Goal: Task Accomplishment & Management: Complete application form

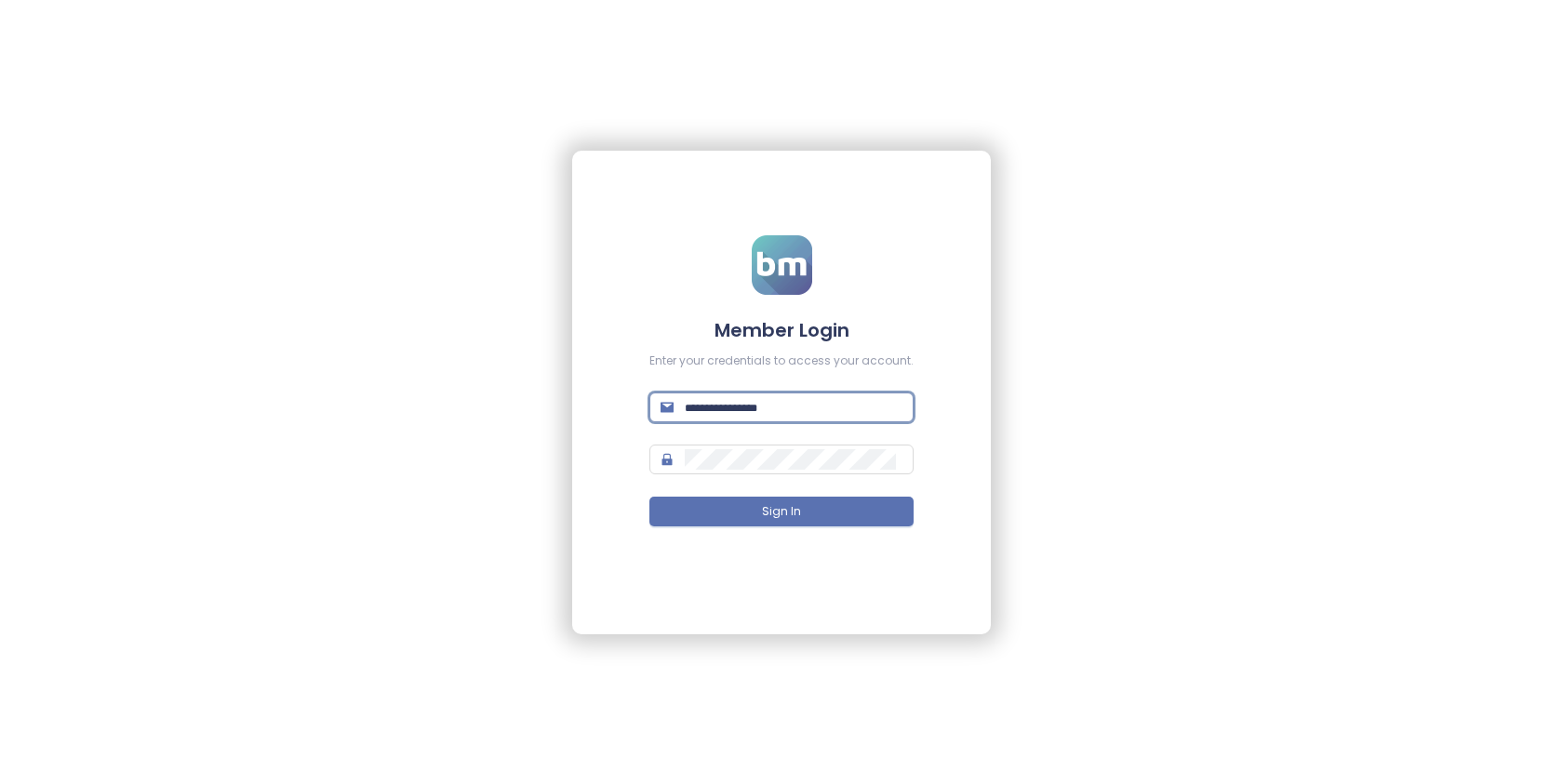
drag, startPoint x: 0, startPoint y: 0, endPoint x: 740, endPoint y: 406, distance: 844.1
click at [740, 406] on input "text" at bounding box center [793, 407] width 218 height 21
type input "******"
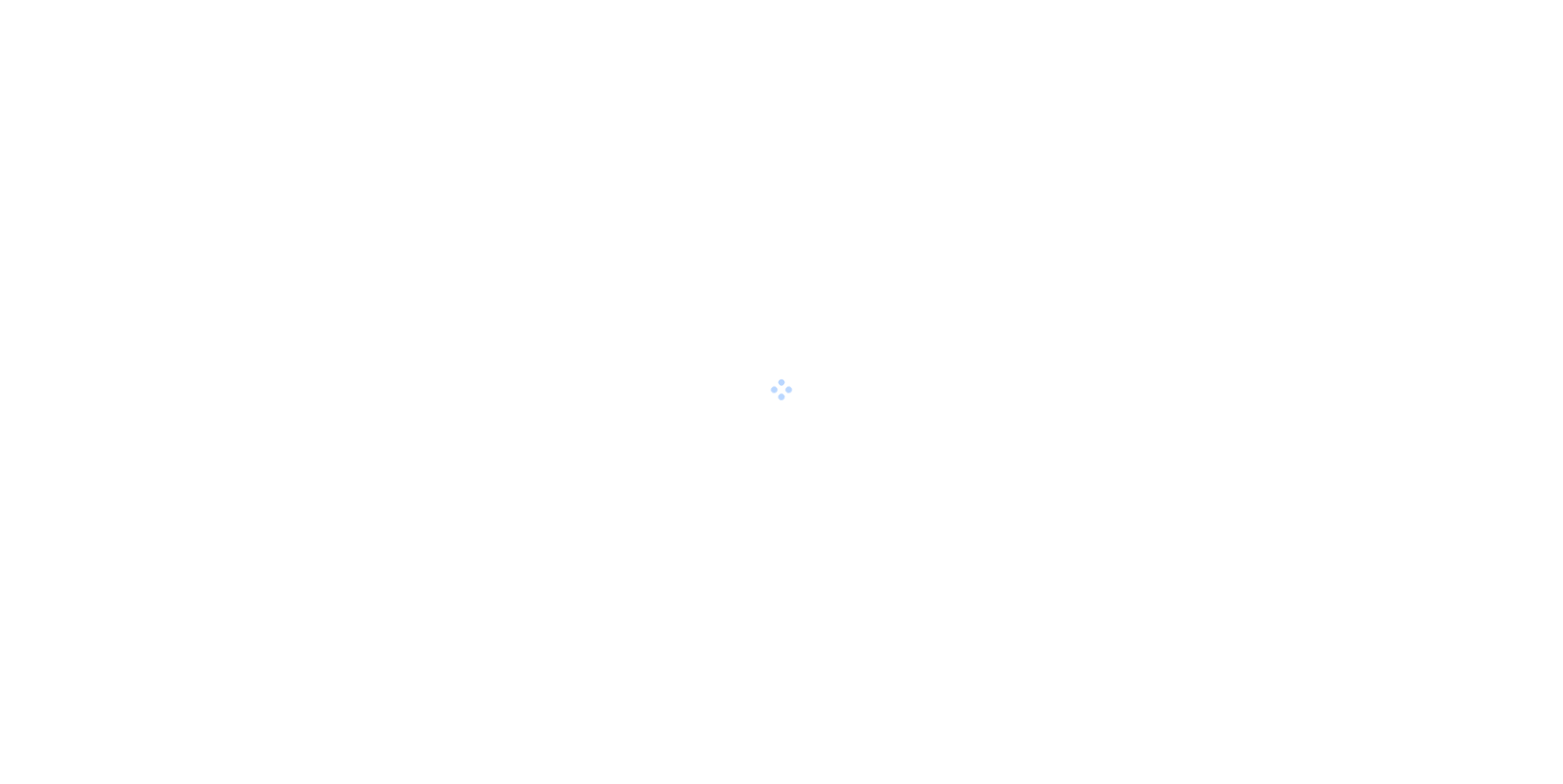
drag, startPoint x: 0, startPoint y: 0, endPoint x: 800, endPoint y: 417, distance: 902.2
click at [800, 417] on div at bounding box center [782, 392] width 1563 height 784
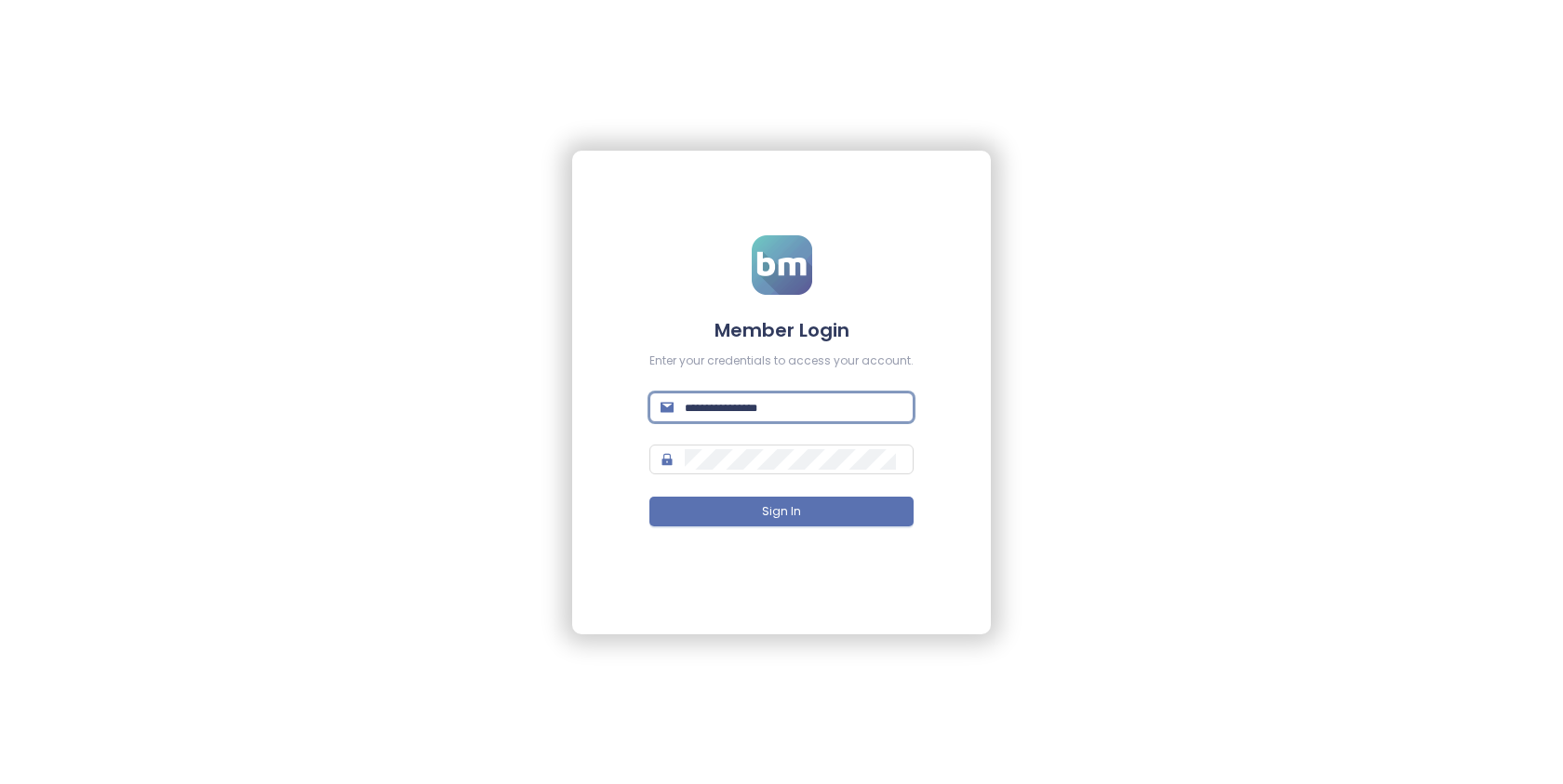
click at [791, 408] on input "text" at bounding box center [793, 407] width 218 height 21
type input "**********"
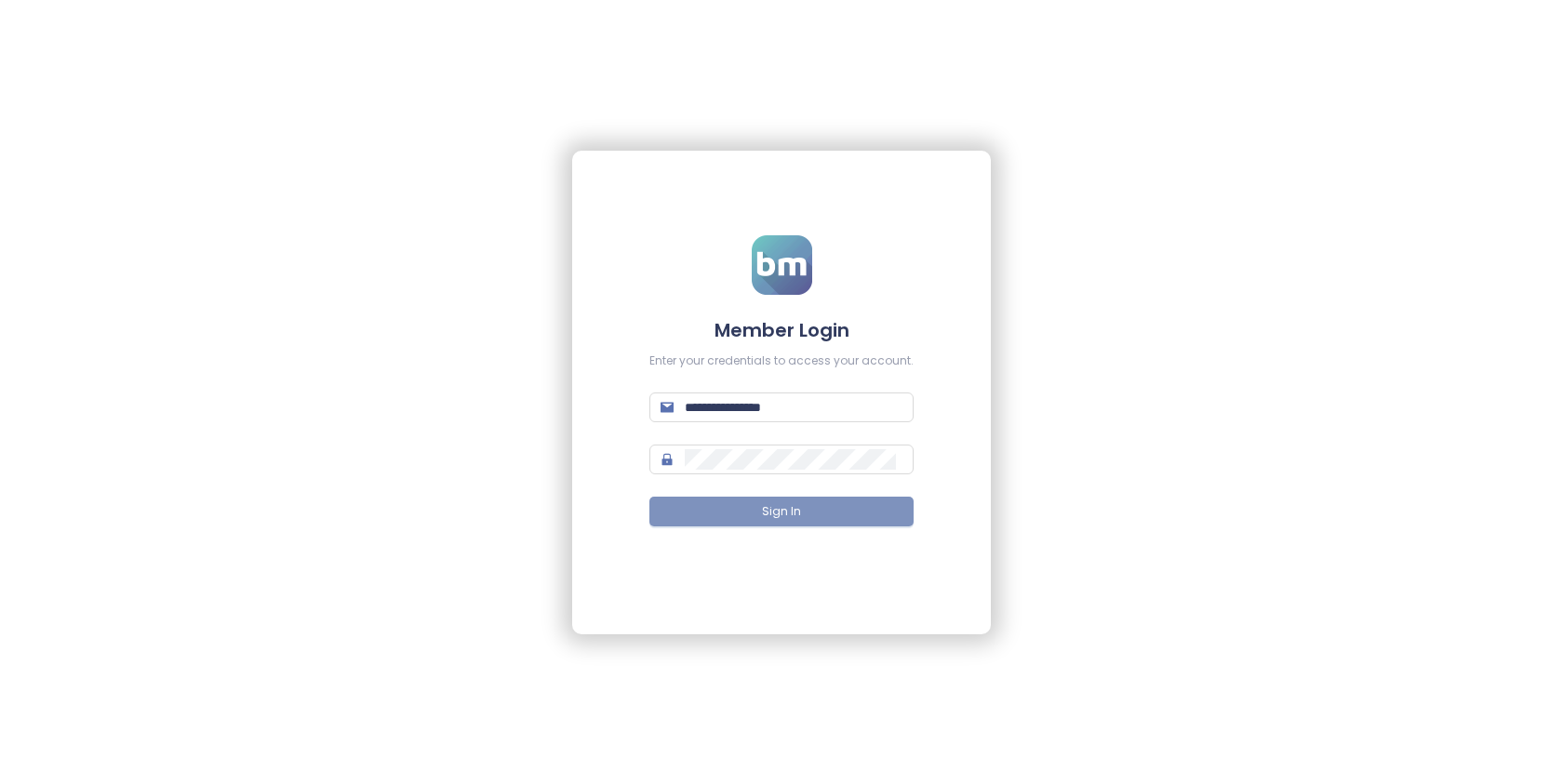
click at [784, 511] on span "Sign In" at bounding box center [781, 512] width 39 height 18
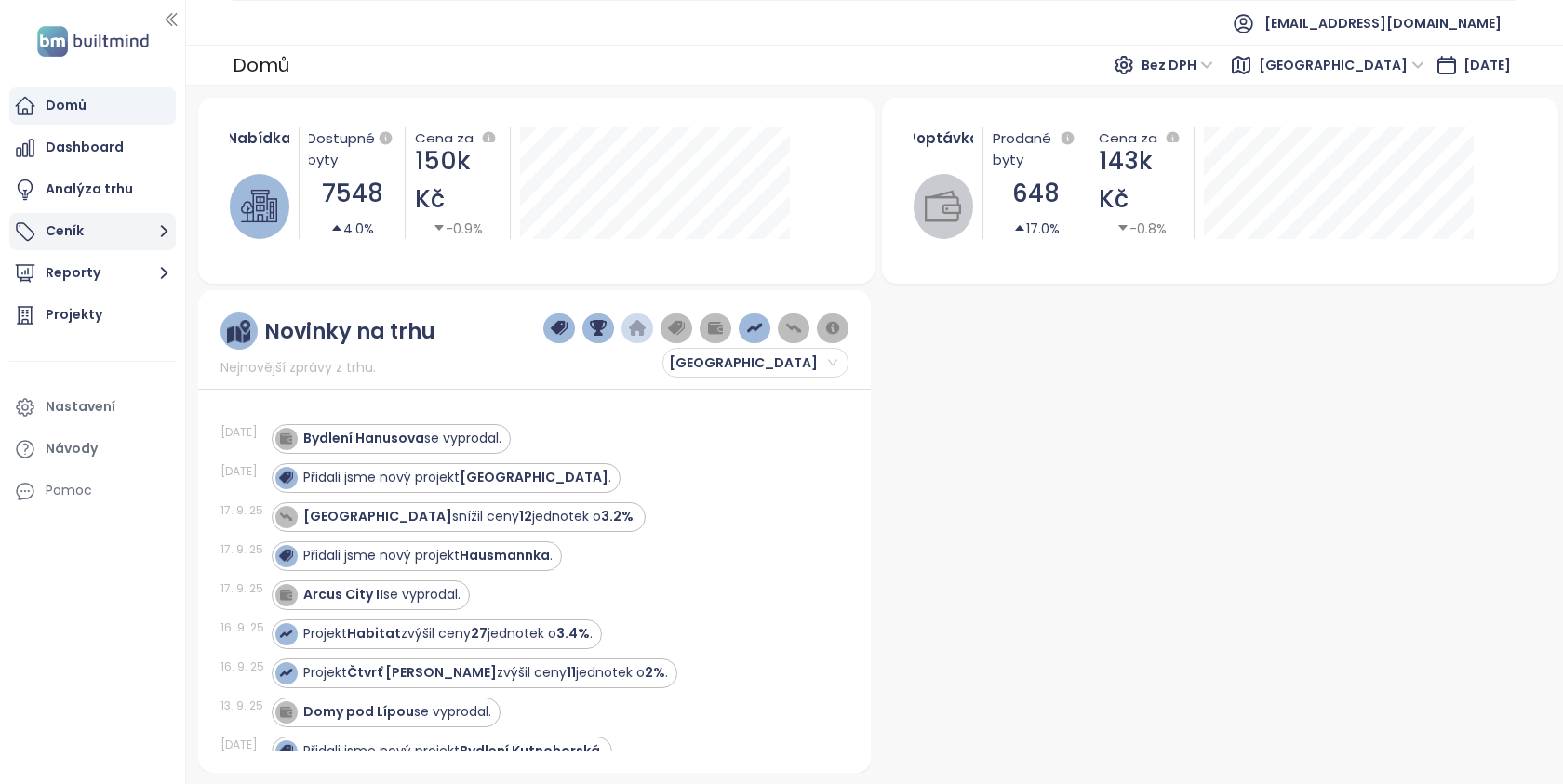
click at [104, 235] on button "Ceník" at bounding box center [92, 232] width 166 height 38
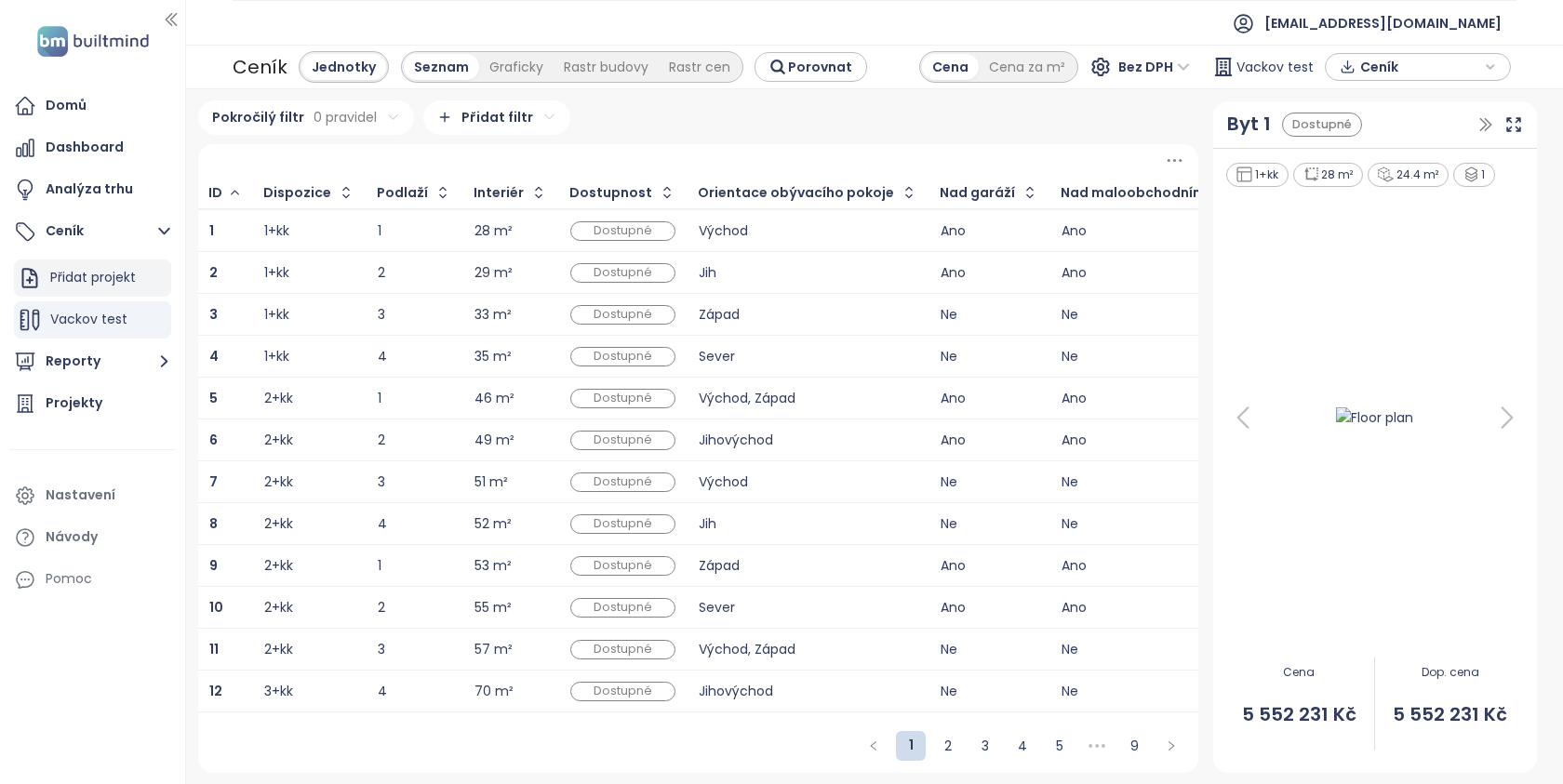
drag, startPoint x: 104, startPoint y: 235, endPoint x: 125, endPoint y: 280, distance: 49.7
click at [125, 280] on div "Přidat projekt" at bounding box center [93, 277] width 85 height 23
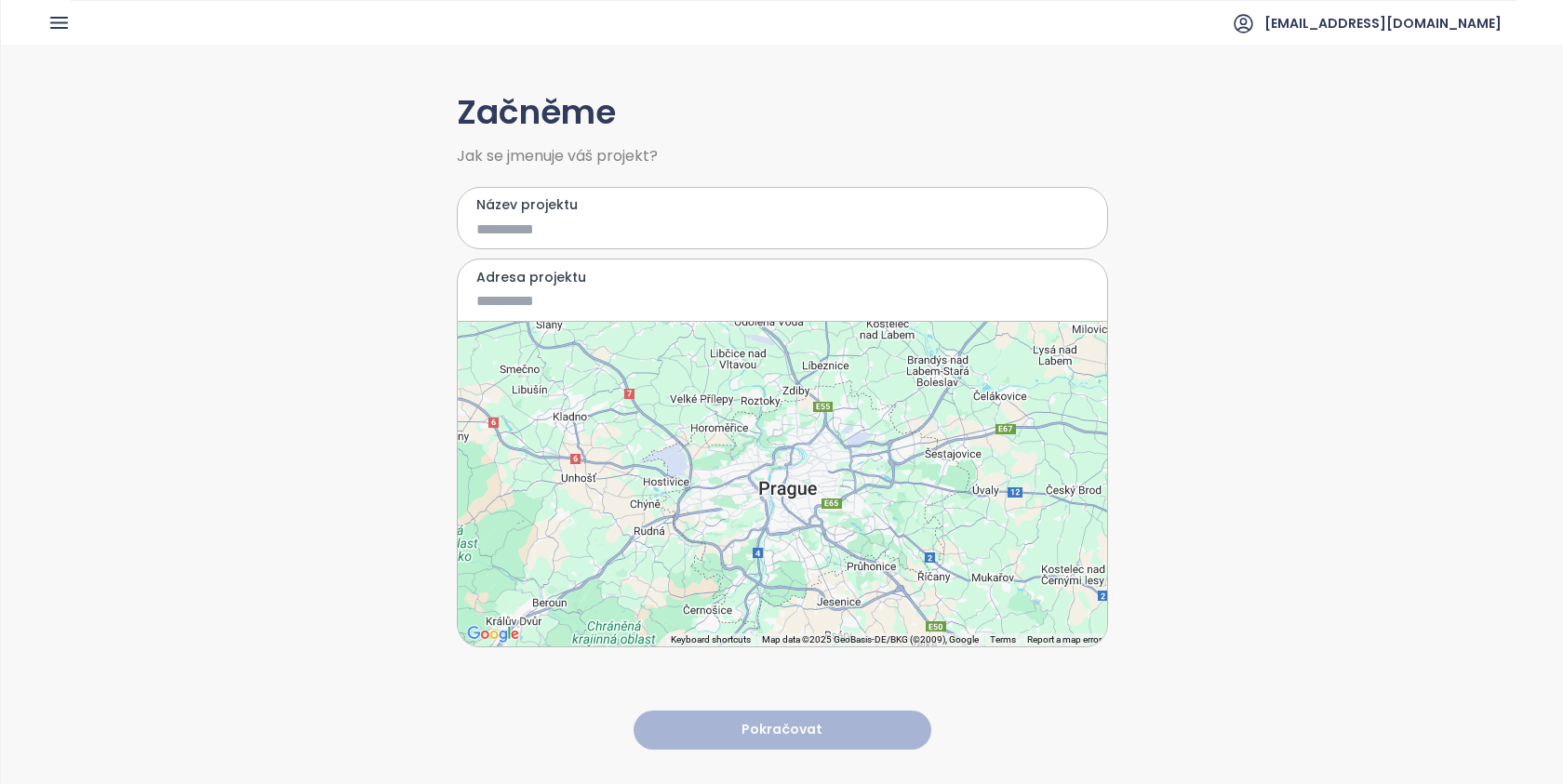
click at [606, 221] on input "Název projektu" at bounding box center [769, 229] width 585 height 23
type input "******"
click at [546, 310] on input "Adresa projektu" at bounding box center [769, 300] width 585 height 23
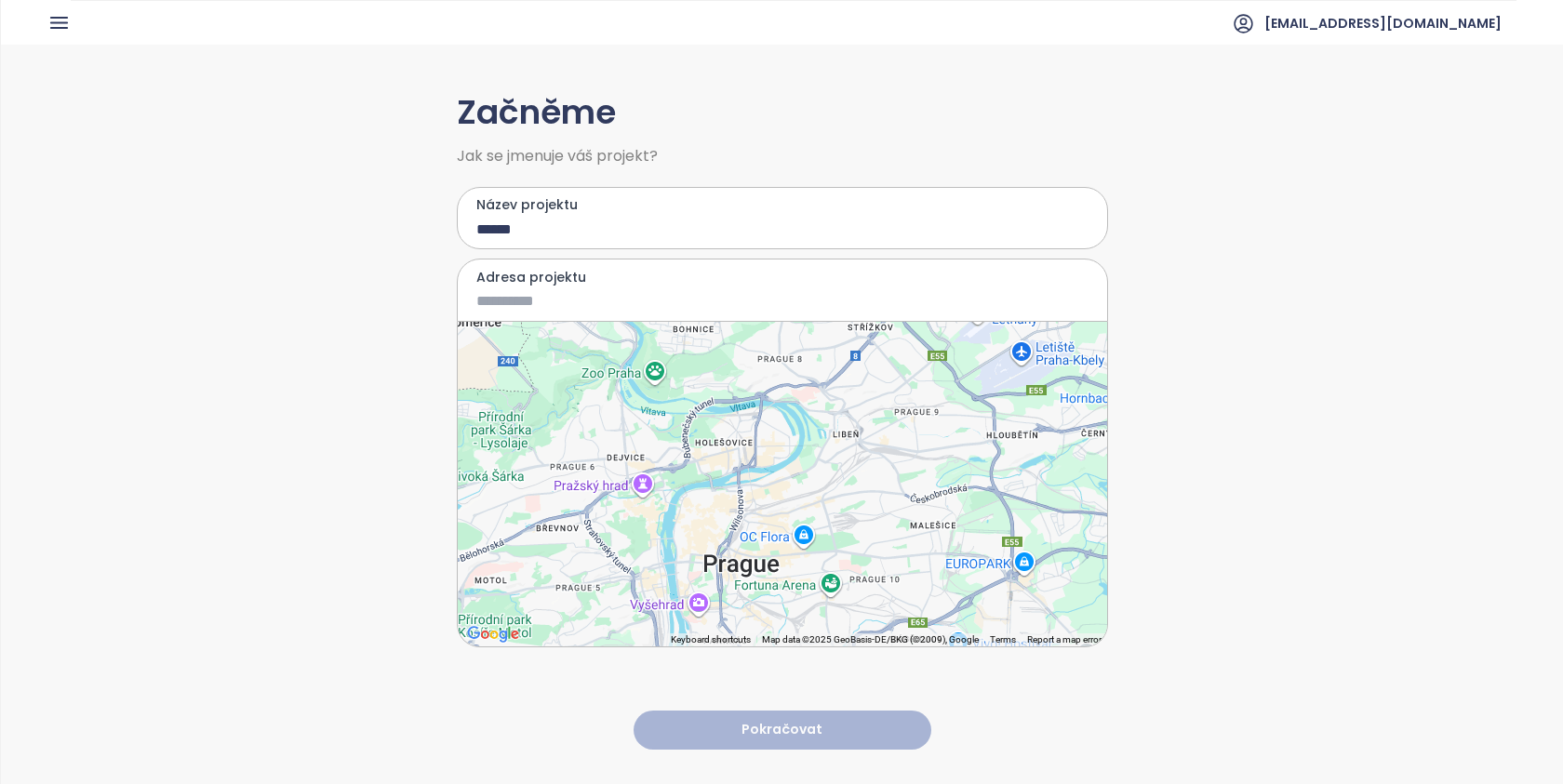
drag, startPoint x: 125, startPoint y: 280, endPoint x: 831, endPoint y: 462, distance: 729.1
click at [831, 462] on div at bounding box center [782, 484] width 649 height 325
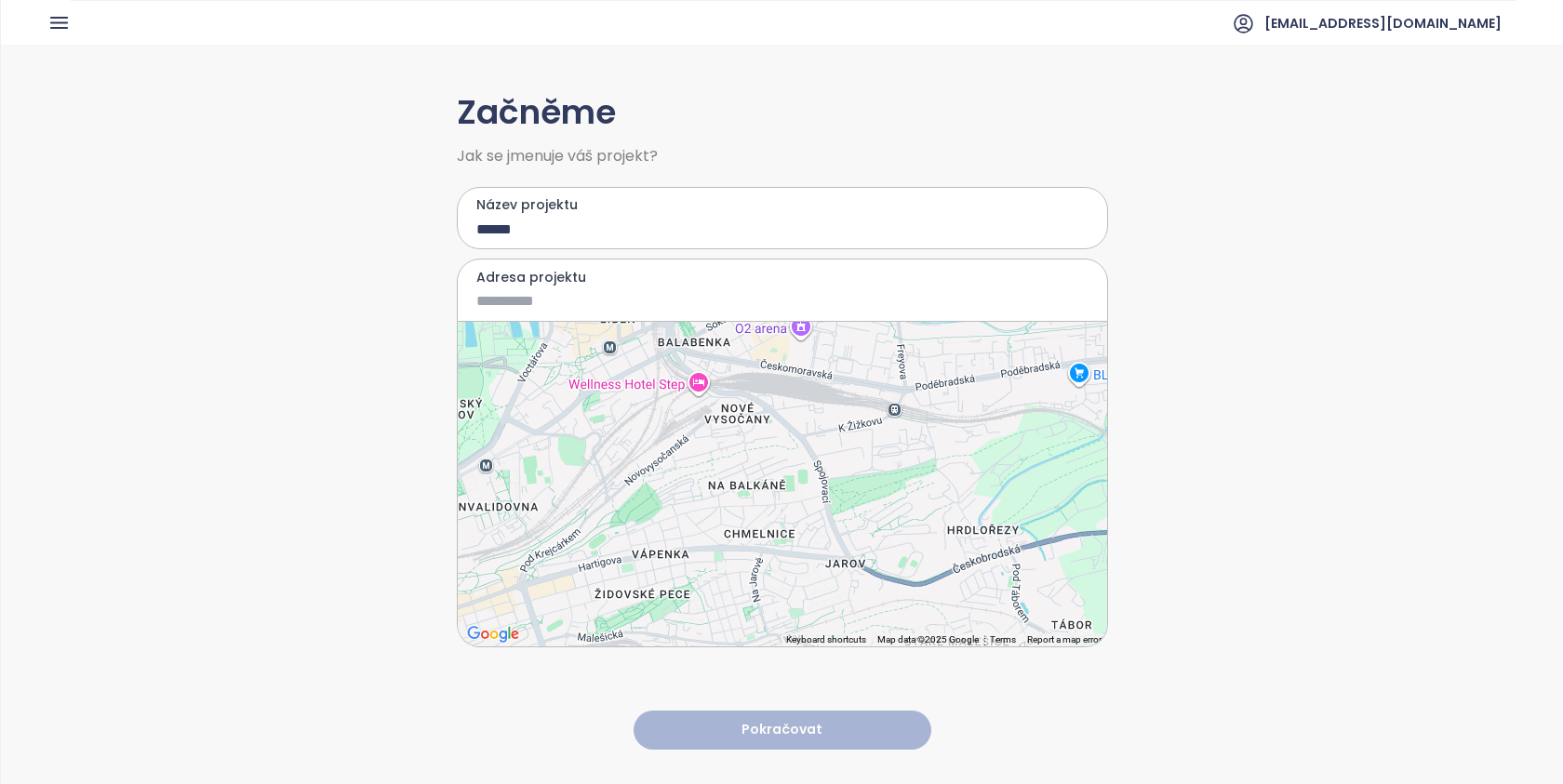
drag, startPoint x: 831, startPoint y: 462, endPoint x: 842, endPoint y: 367, distance: 95.6
click at [842, 367] on div at bounding box center [782, 484] width 649 height 325
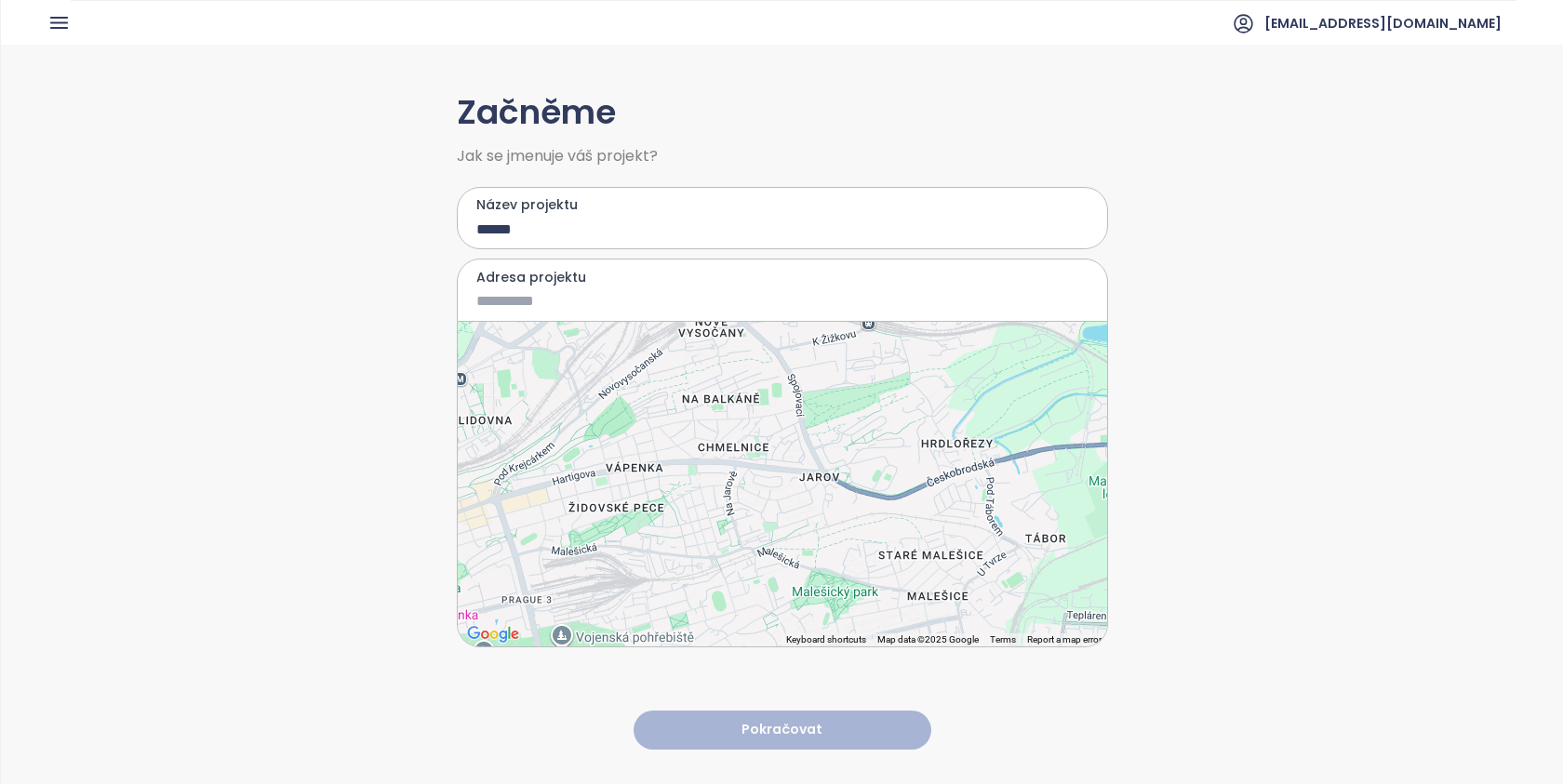
drag, startPoint x: 842, startPoint y: 367, endPoint x: 894, endPoint y: 322, distance: 68.8
click at [894, 322] on div at bounding box center [782, 484] width 649 height 325
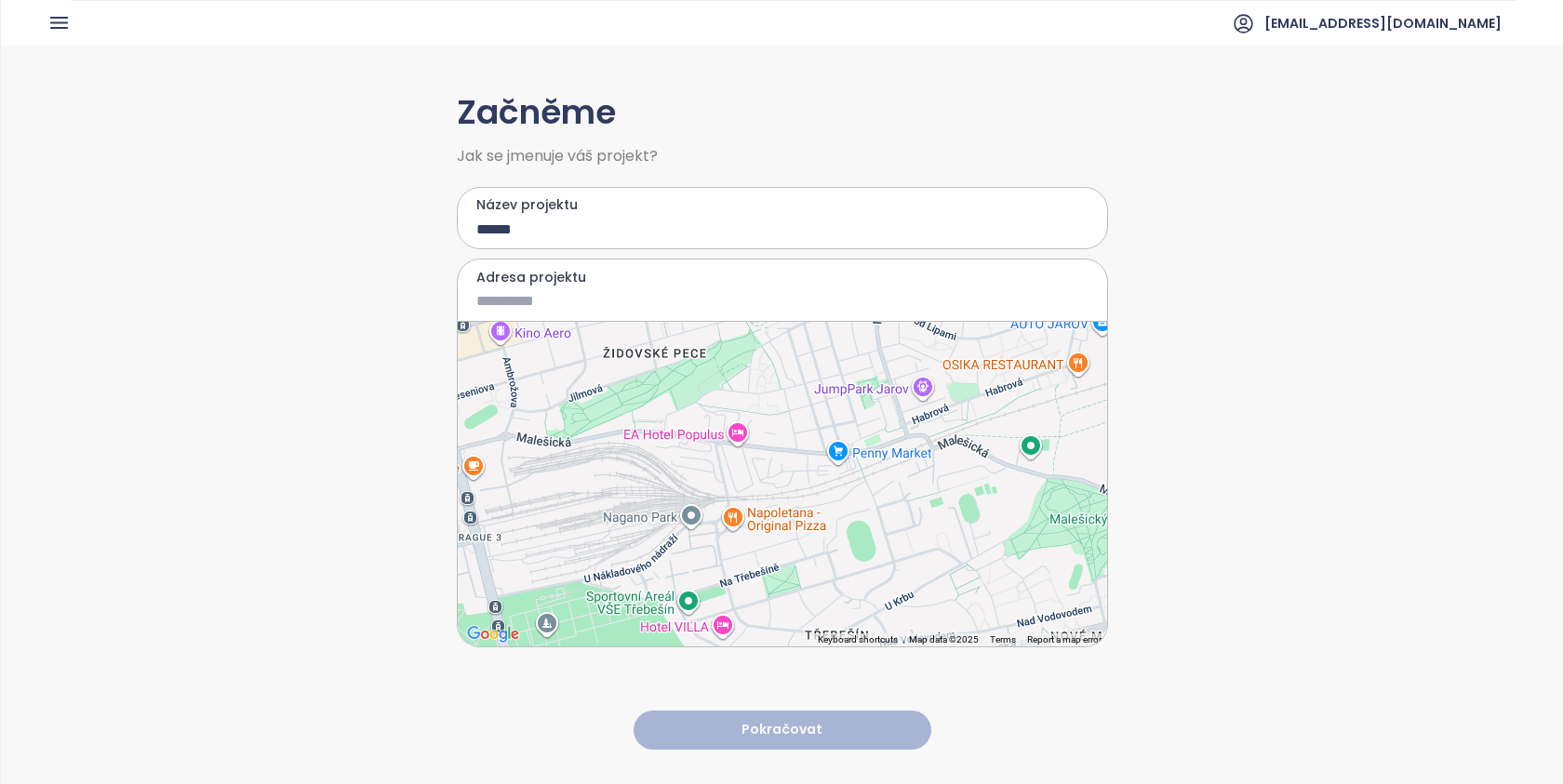
drag, startPoint x: 894, startPoint y: 322, endPoint x: 965, endPoint y: 391, distance: 99.0
click at [965, 391] on div at bounding box center [782, 484] width 649 height 325
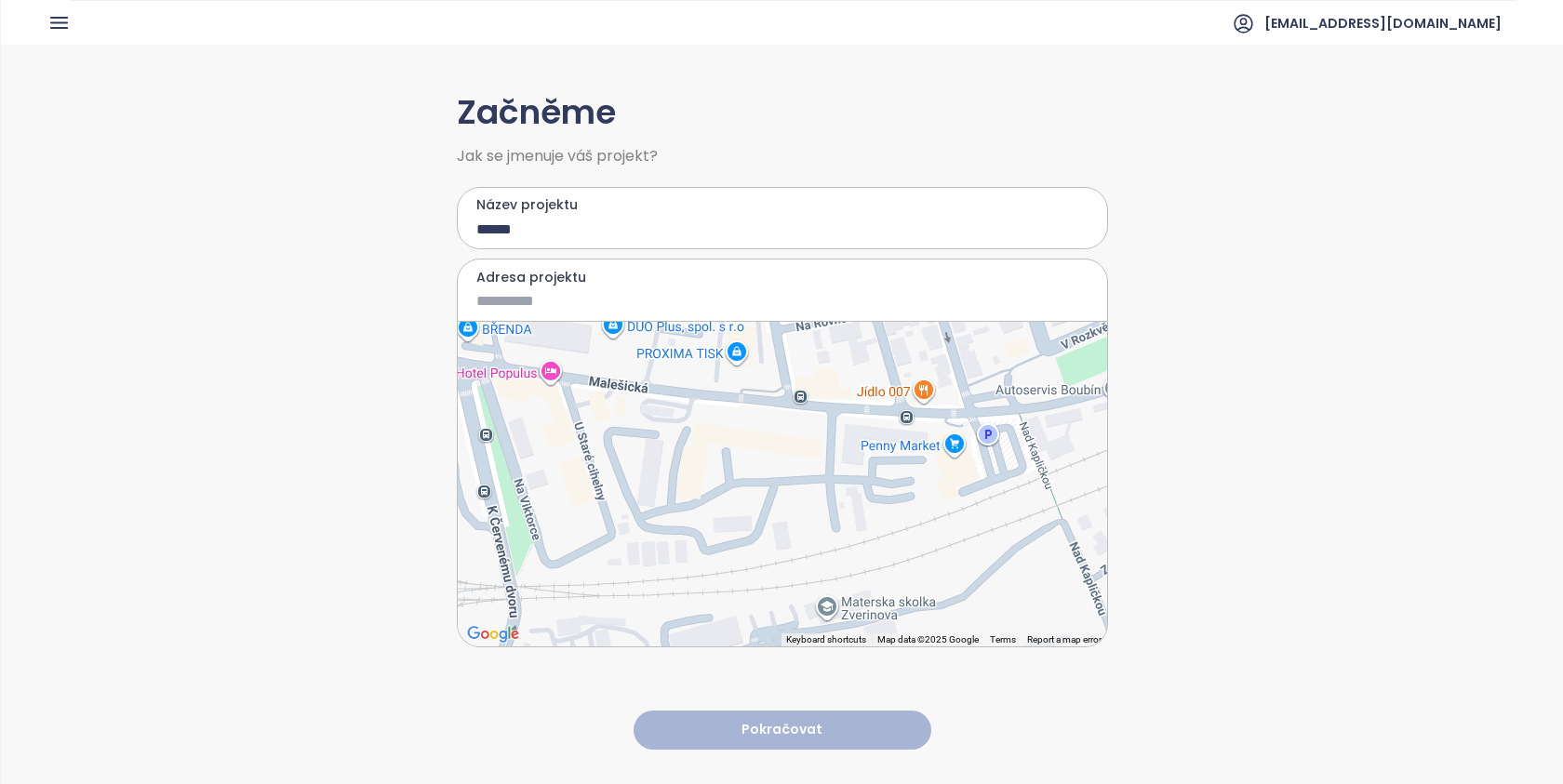
drag, startPoint x: 965, startPoint y: 391, endPoint x: 919, endPoint y: 481, distance: 101.1
click at [919, 481] on div at bounding box center [782, 484] width 649 height 325
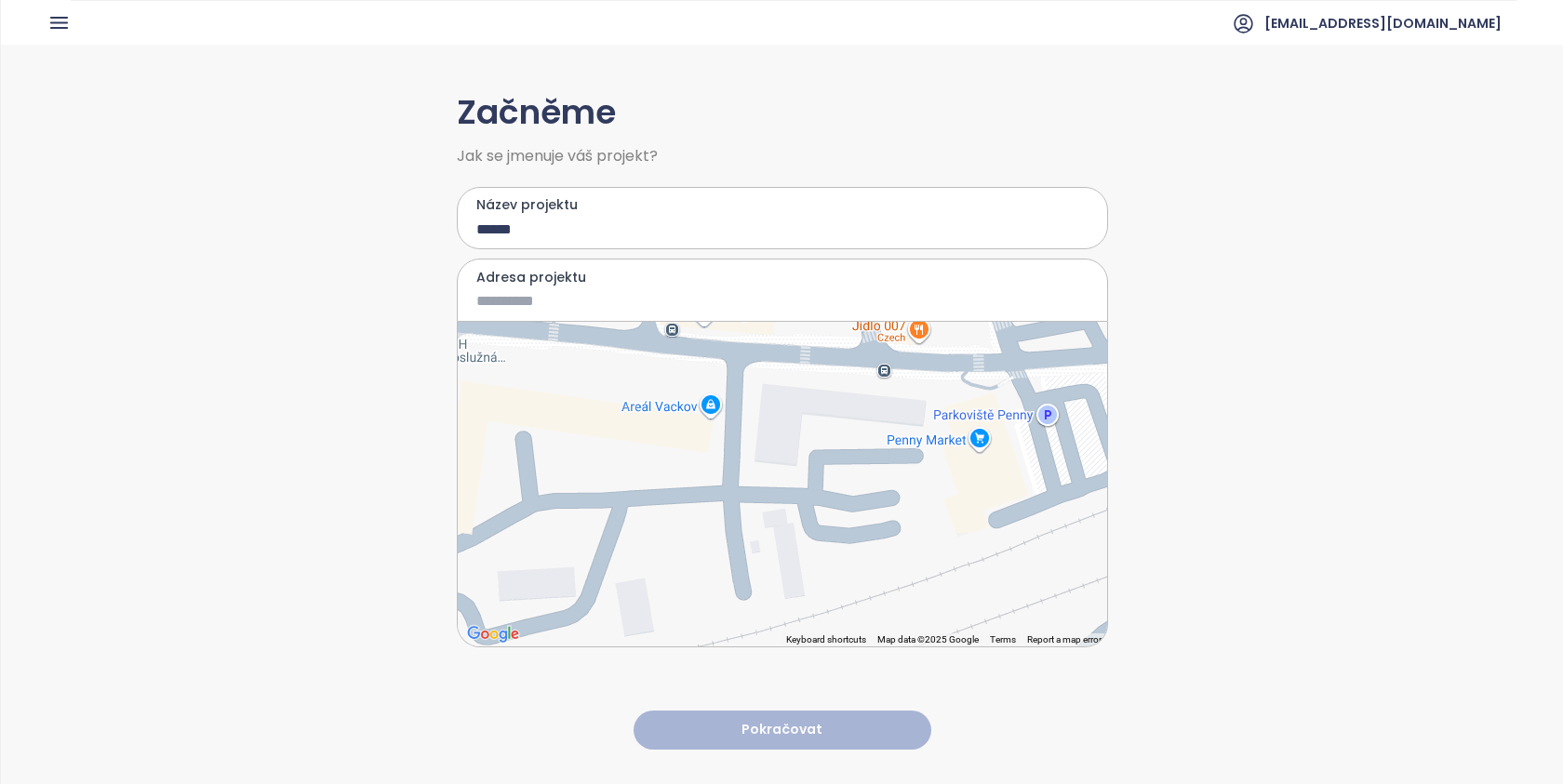
click at [833, 483] on div at bounding box center [782, 484] width 649 height 325
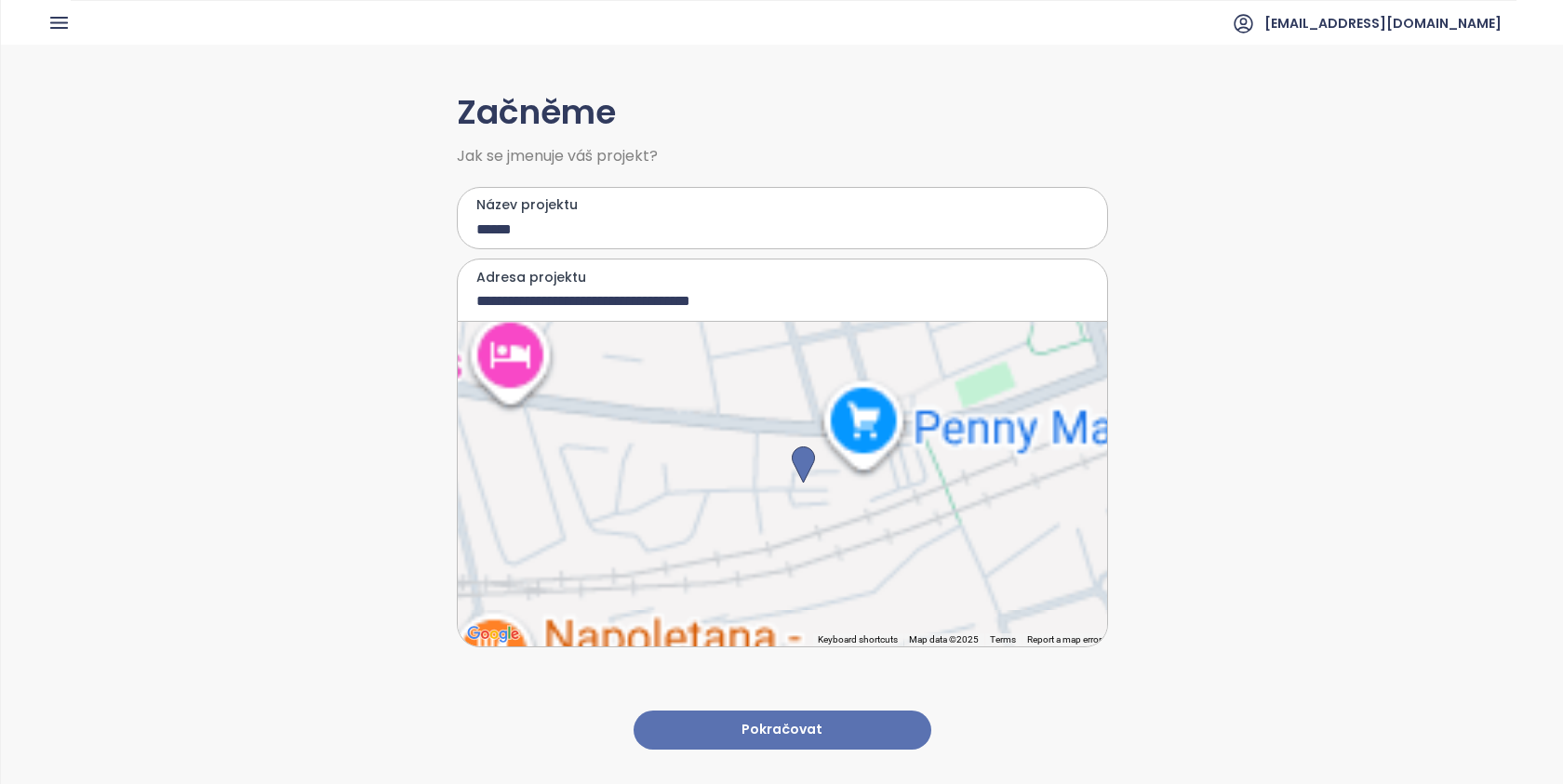
type input "**********"
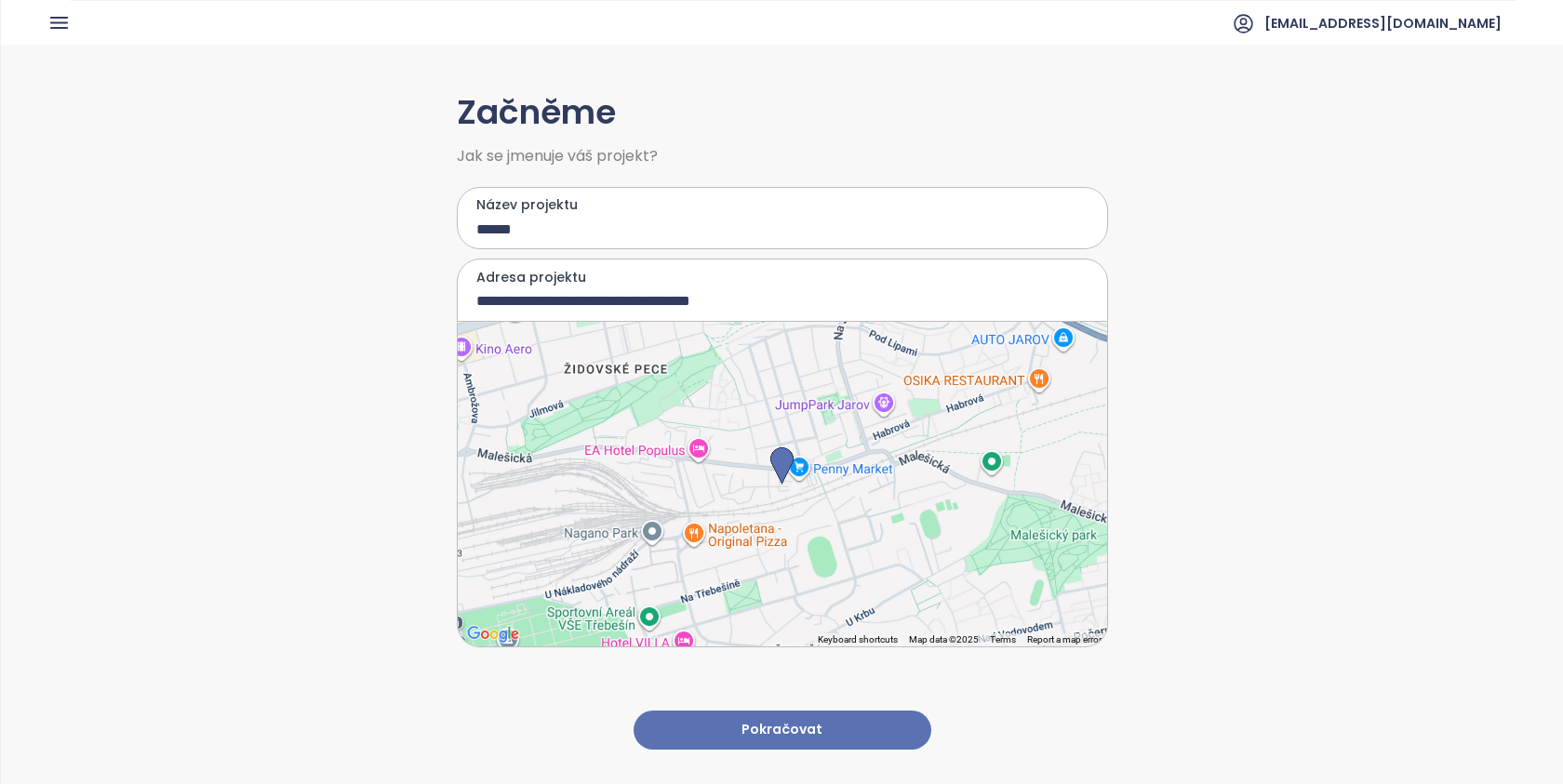
drag, startPoint x: 919, startPoint y: 481, endPoint x: 791, endPoint y: 724, distance: 274.7
click at [791, 724] on button "Pokračovat" at bounding box center [782, 730] width 297 height 40
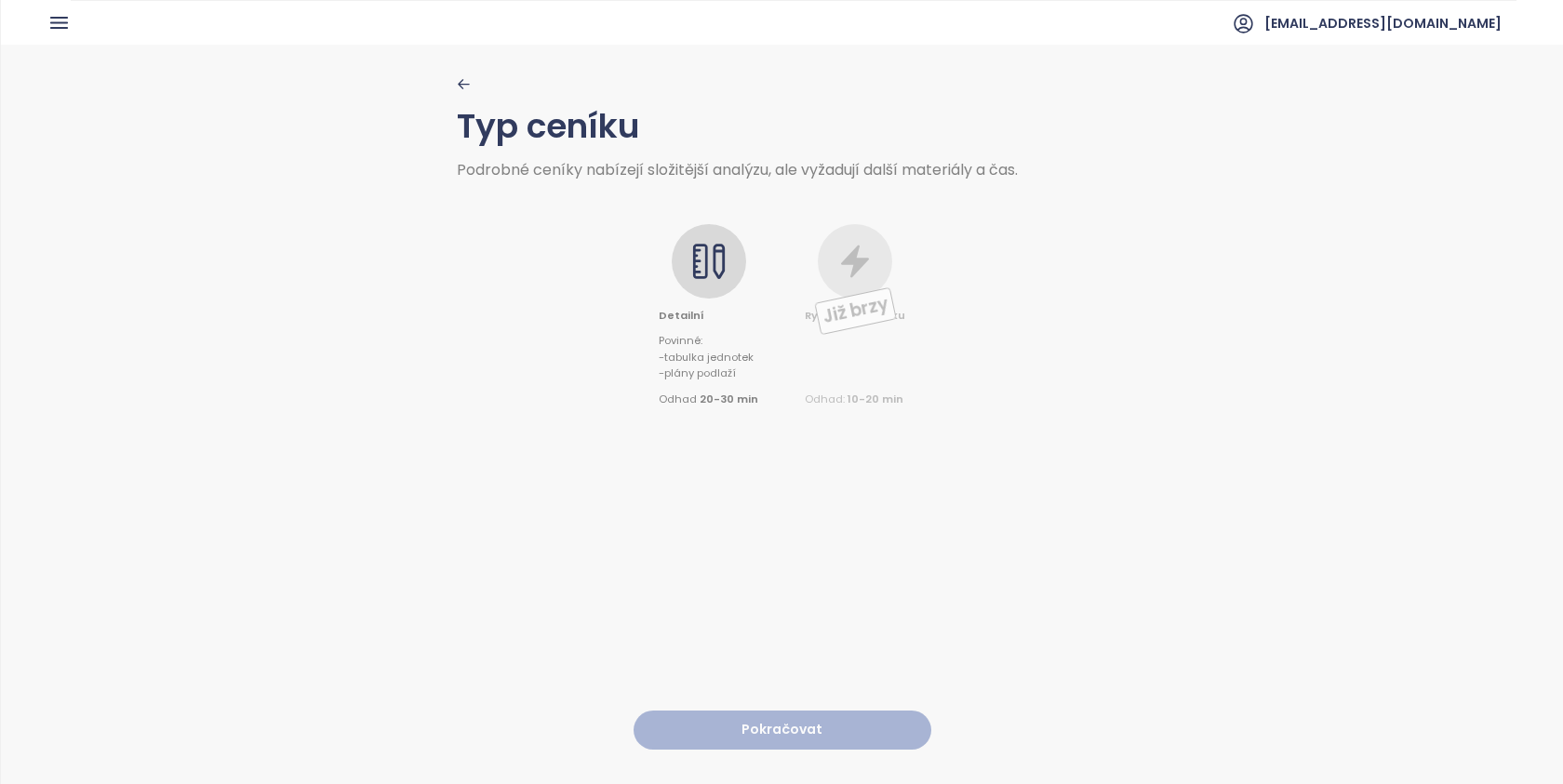
click at [458, 82] on icon "button" at bounding box center [463, 84] width 10 height 8
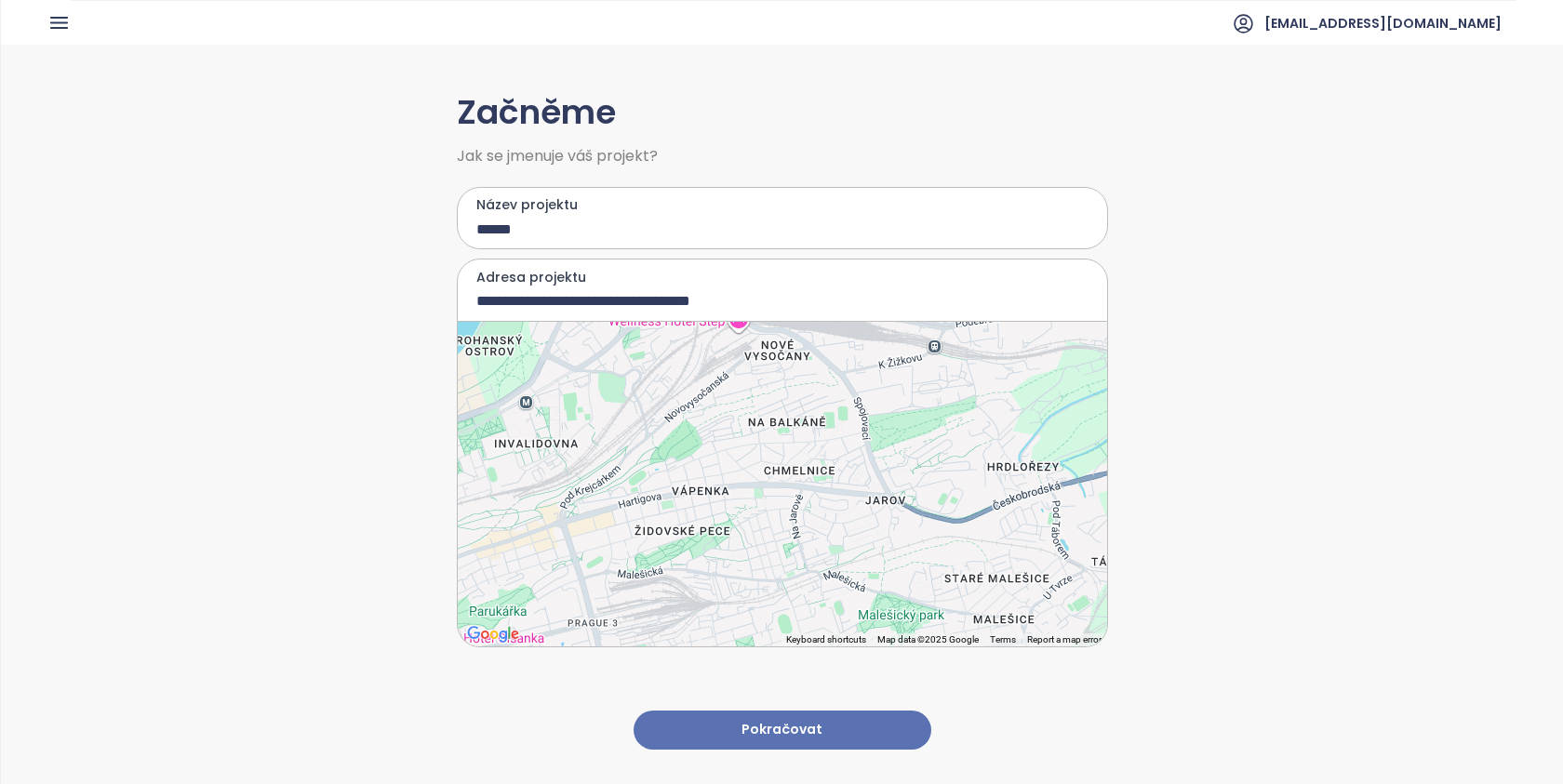
drag, startPoint x: 791, startPoint y: 724, endPoint x: 447, endPoint y: 439, distance: 446.7
click at [447, 439] on div "**********" at bounding box center [782, 413] width 1562 height 737
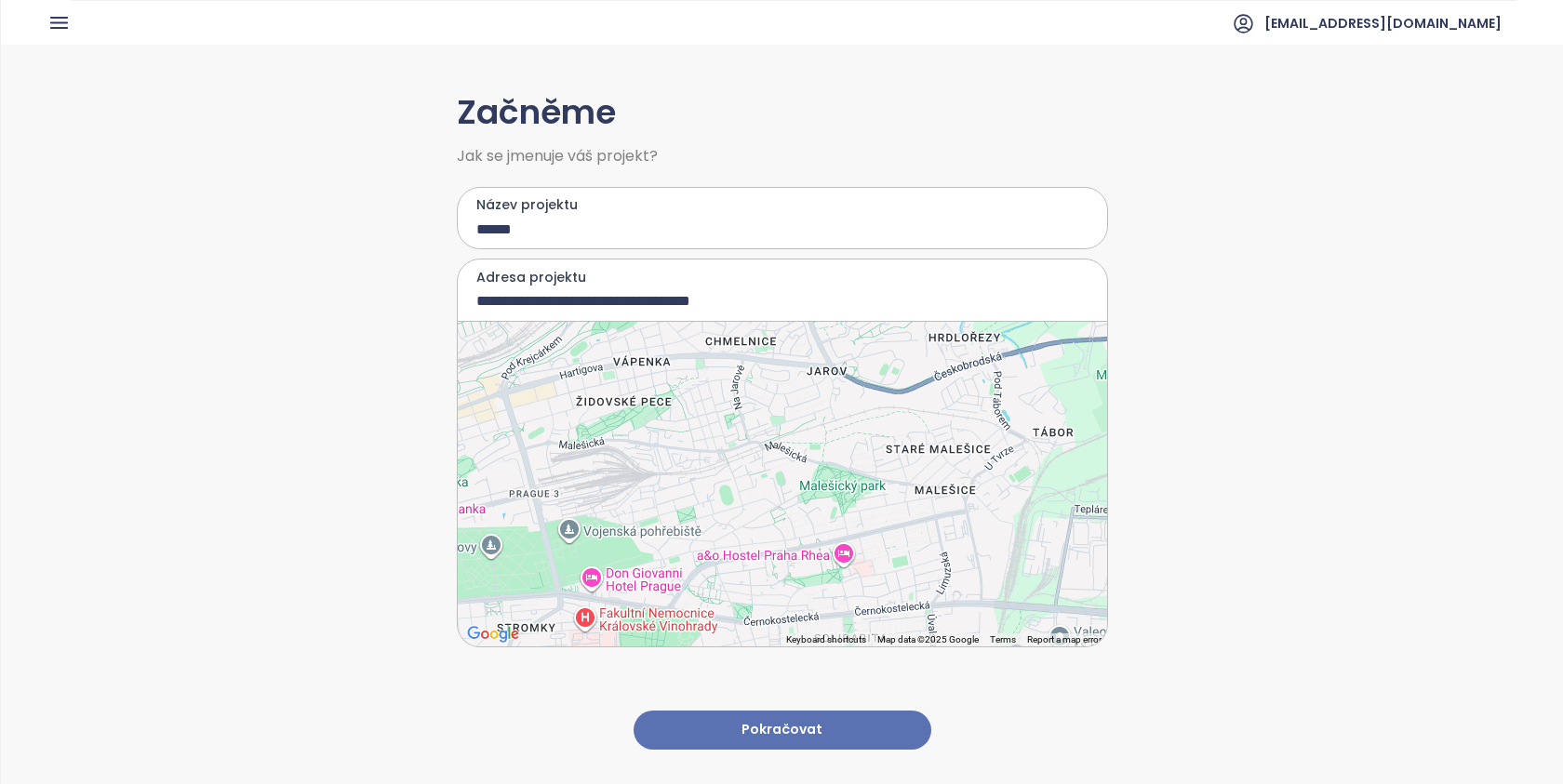
drag, startPoint x: 447, startPoint y: 439, endPoint x: 827, endPoint y: 351, distance: 390.1
click at [827, 351] on div at bounding box center [782, 484] width 649 height 325
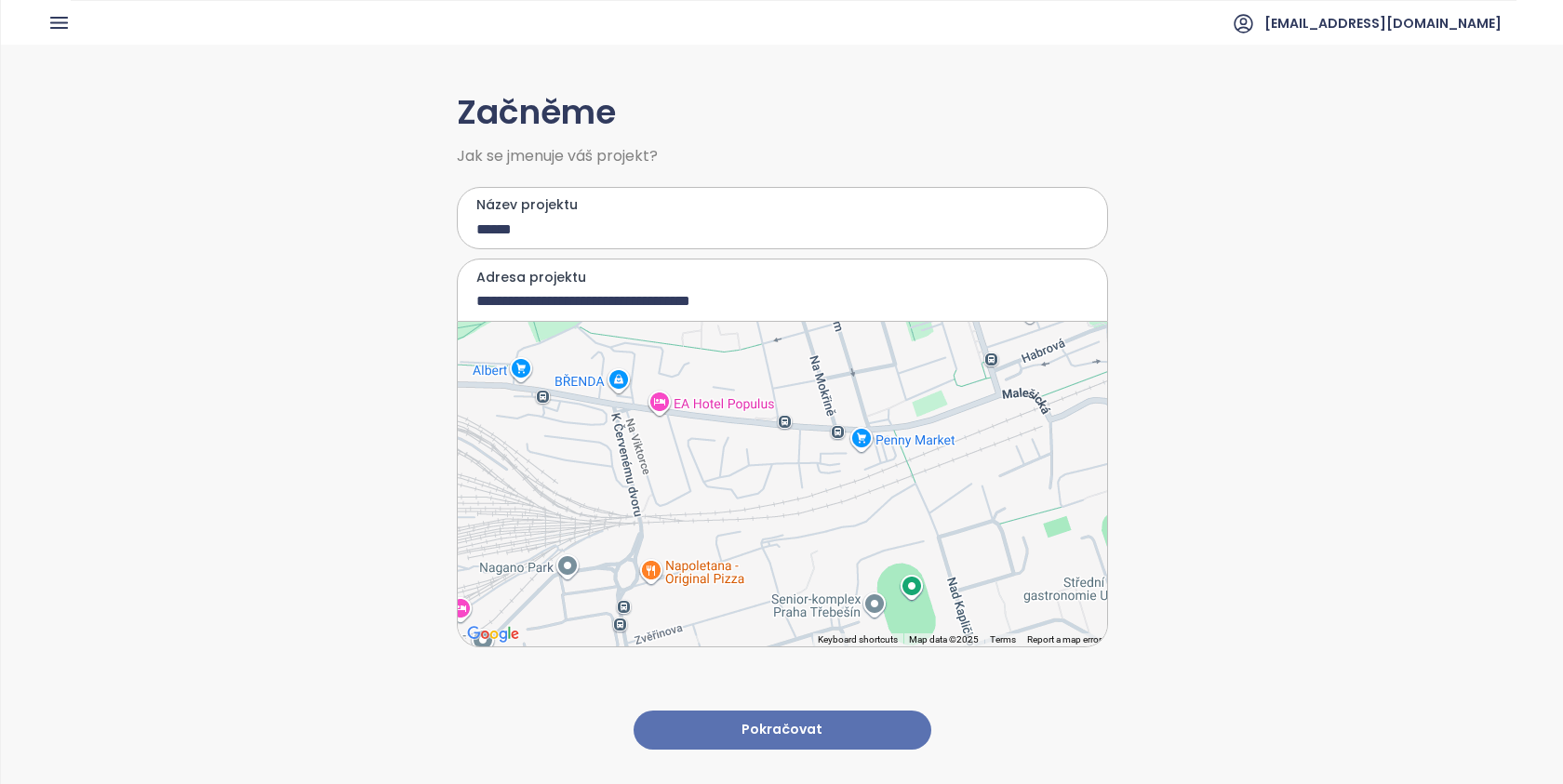
drag, startPoint x: 827, startPoint y: 351, endPoint x: 678, endPoint y: 468, distance: 189.4
click at [678, 468] on div at bounding box center [782, 484] width 649 height 325
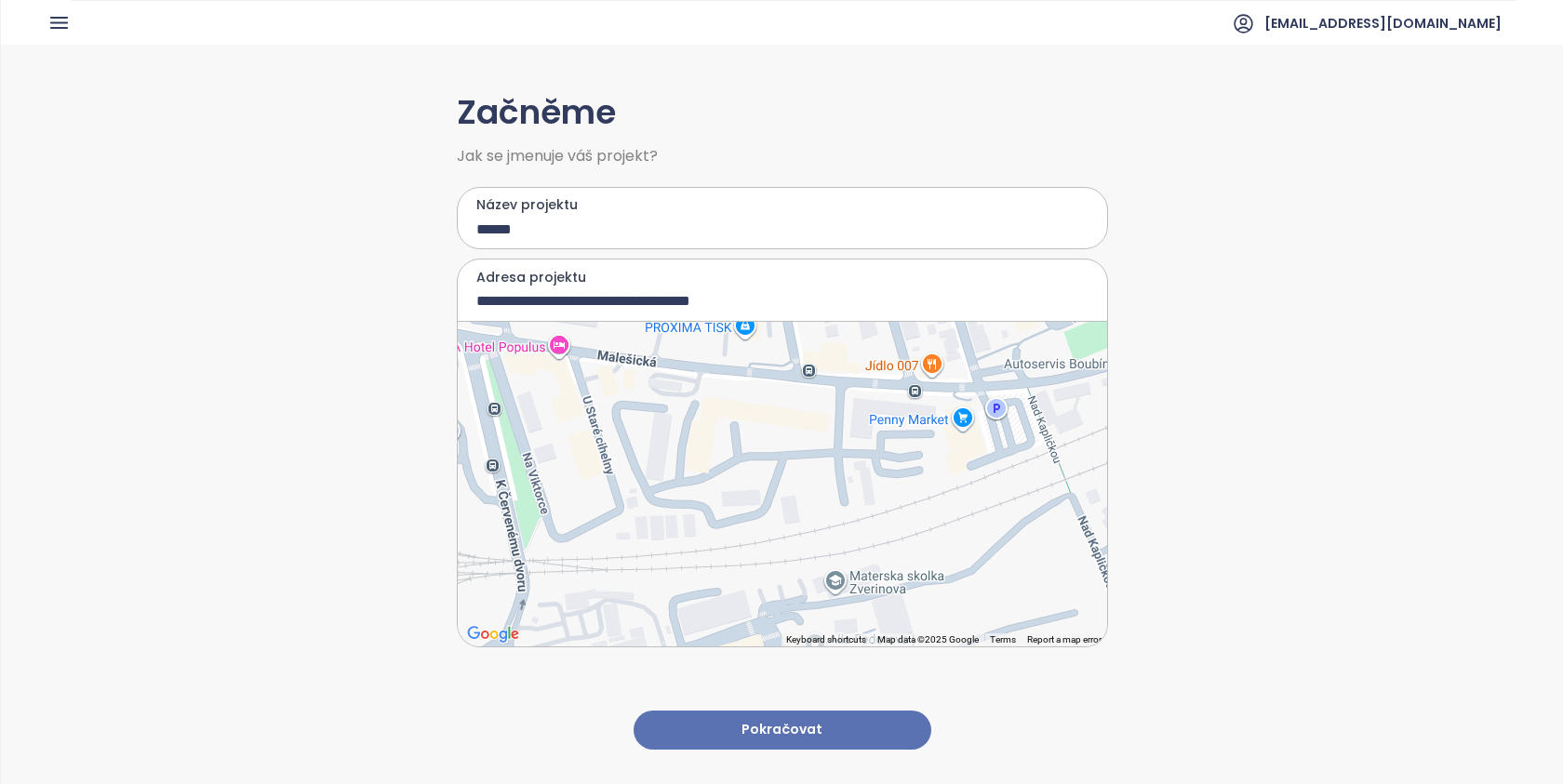
drag, startPoint x: 678, startPoint y: 468, endPoint x: 830, endPoint y: 434, distance: 155.8
click at [830, 434] on div at bounding box center [782, 484] width 649 height 325
type input "**********"
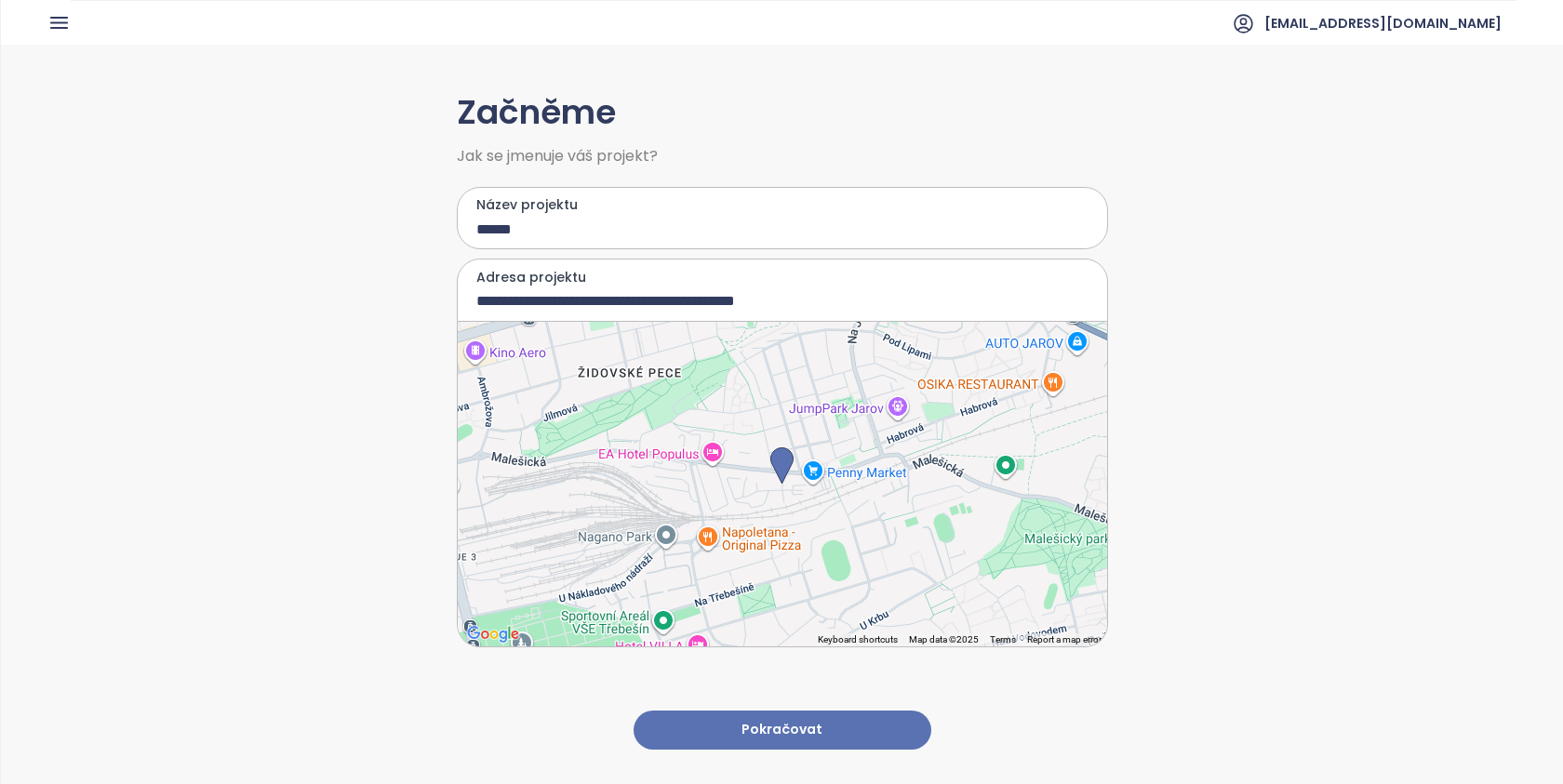
click at [769, 727] on button "Pokračovat" at bounding box center [782, 730] width 297 height 40
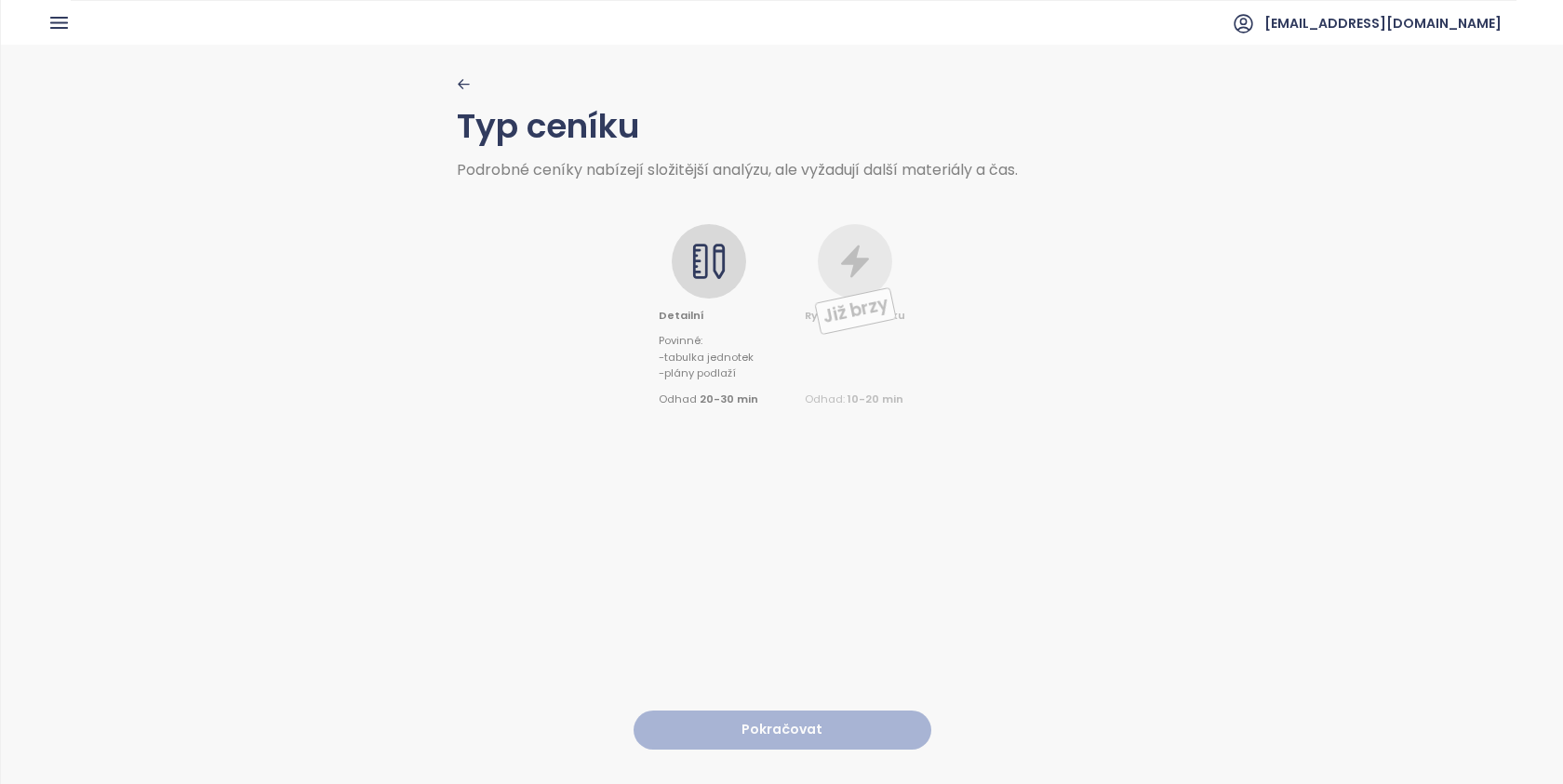
drag, startPoint x: 830, startPoint y: 434, endPoint x: 713, endPoint y: 259, distance: 210.5
click at [713, 259] on icon at bounding box center [709, 261] width 38 height 38
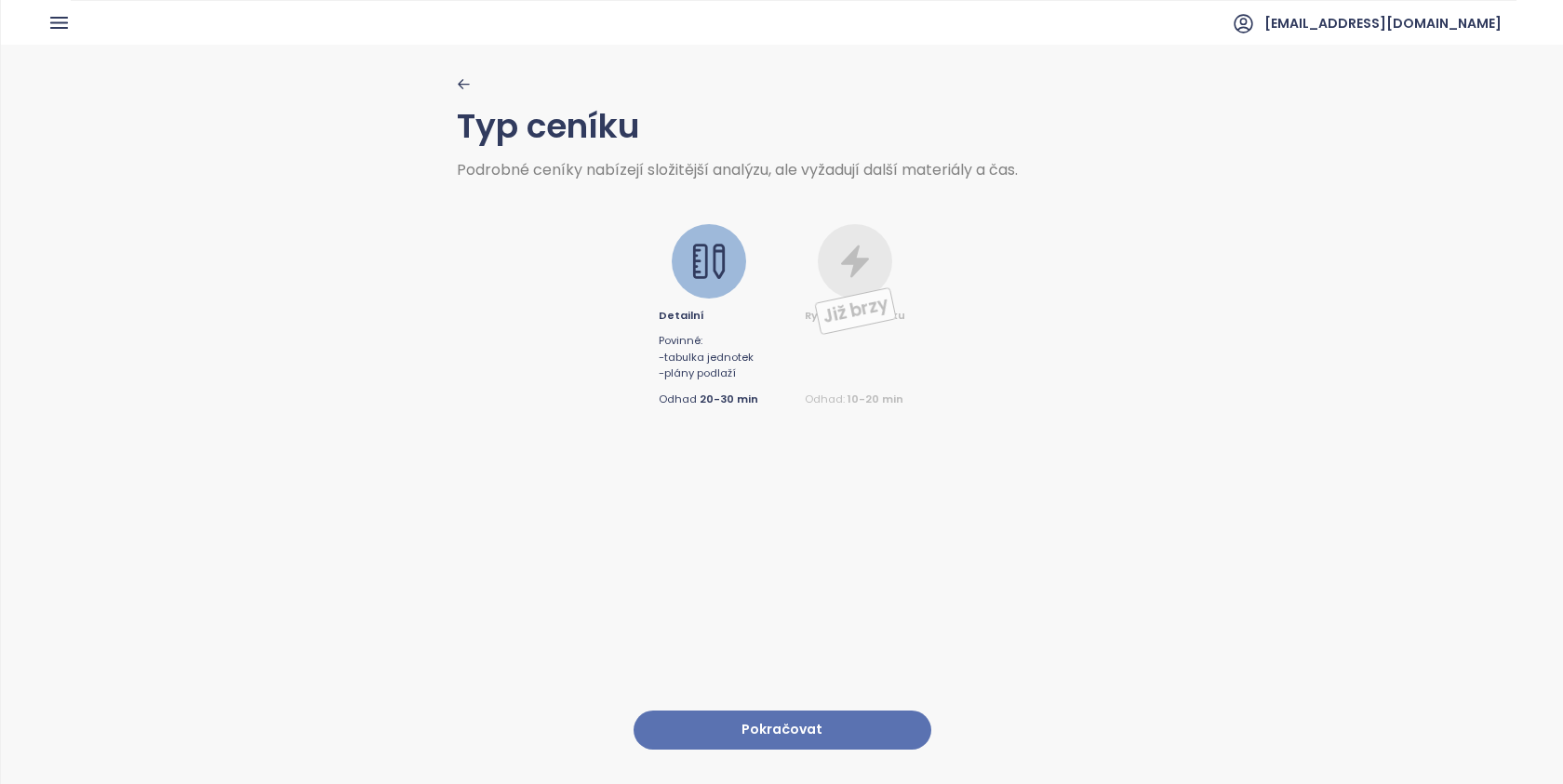
click at [771, 716] on button "Pokračovat" at bounding box center [782, 730] width 297 height 40
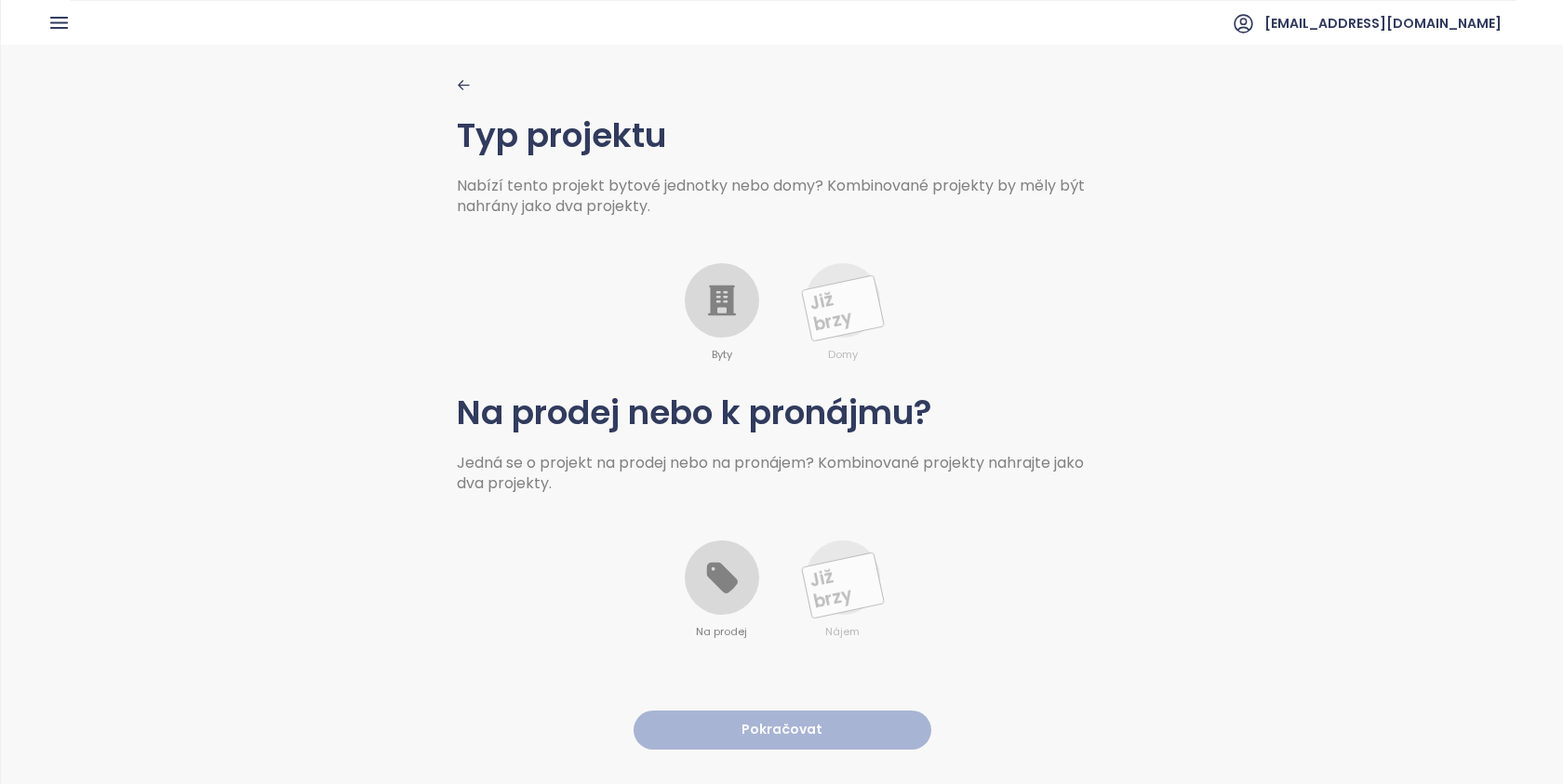
drag, startPoint x: 771, startPoint y: 716, endPoint x: 718, endPoint y: 317, distance: 402.5
click at [718, 317] on icon at bounding box center [722, 301] width 38 height 38
click at [724, 597] on div at bounding box center [721, 577] width 74 height 74
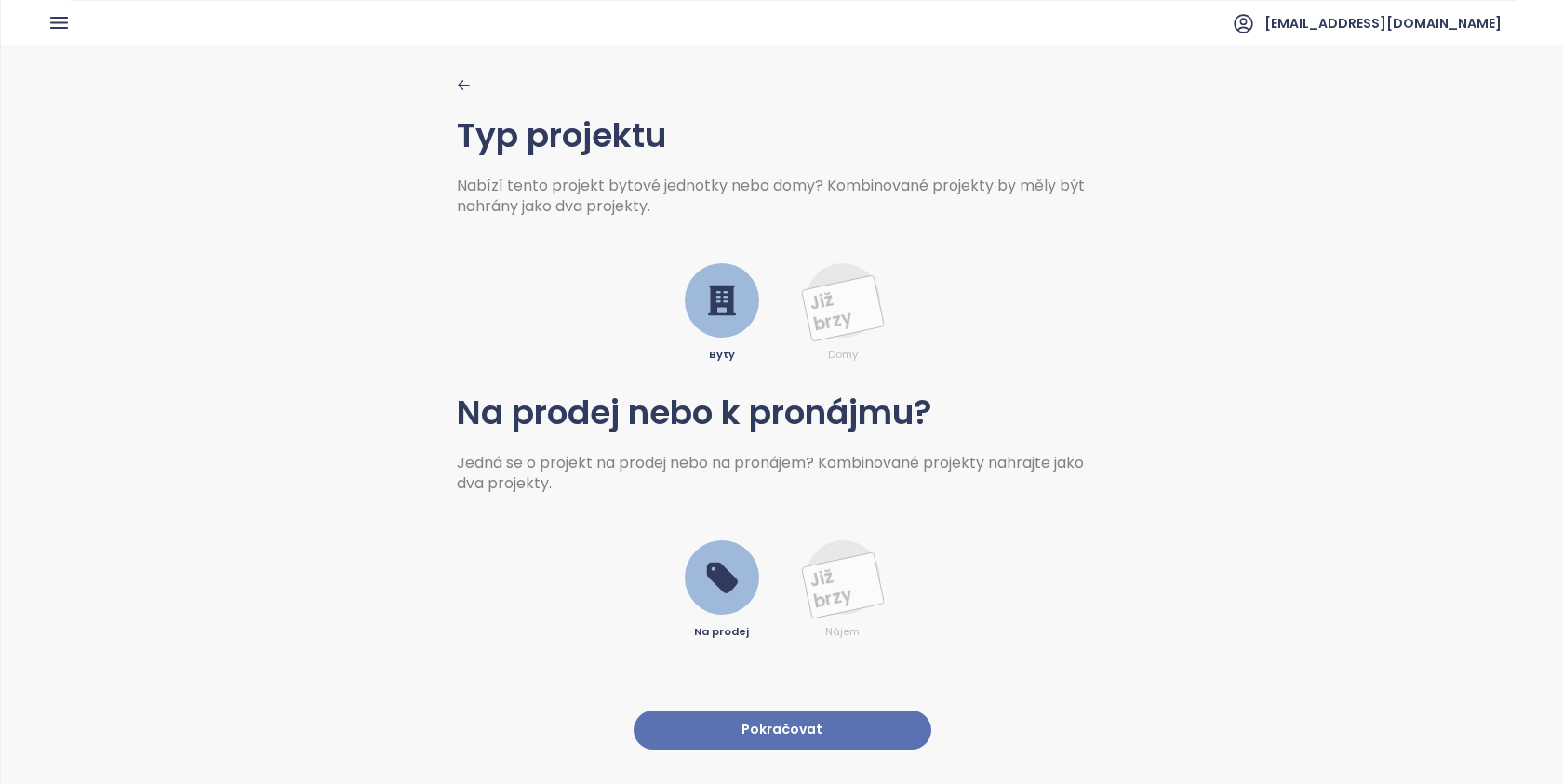
drag, startPoint x: 718, startPoint y: 317, endPoint x: 797, endPoint y: 718, distance: 408.7
click at [797, 718] on button "Pokračovat" at bounding box center [782, 730] width 297 height 40
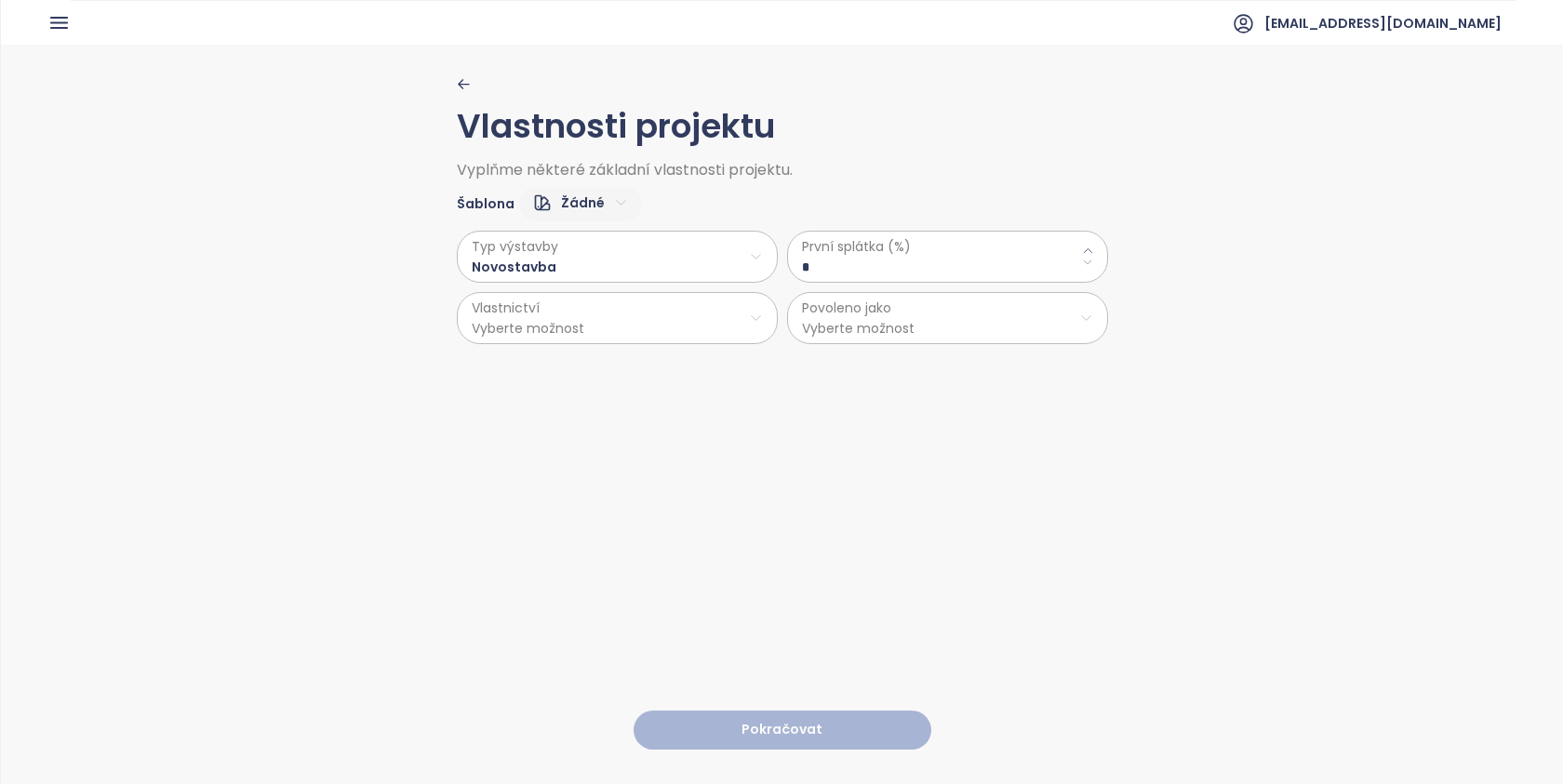
click at [849, 268] on \(\%\) "*" at bounding box center [947, 266] width 291 height 21
click at [850, 267] on \(\%\) "*" at bounding box center [947, 266] width 291 height 21
drag, startPoint x: 797, startPoint y: 718, endPoint x: 687, endPoint y: 252, distance: 478.8
click at [832, 267] on \(\%\) "*" at bounding box center [947, 266] width 291 height 21
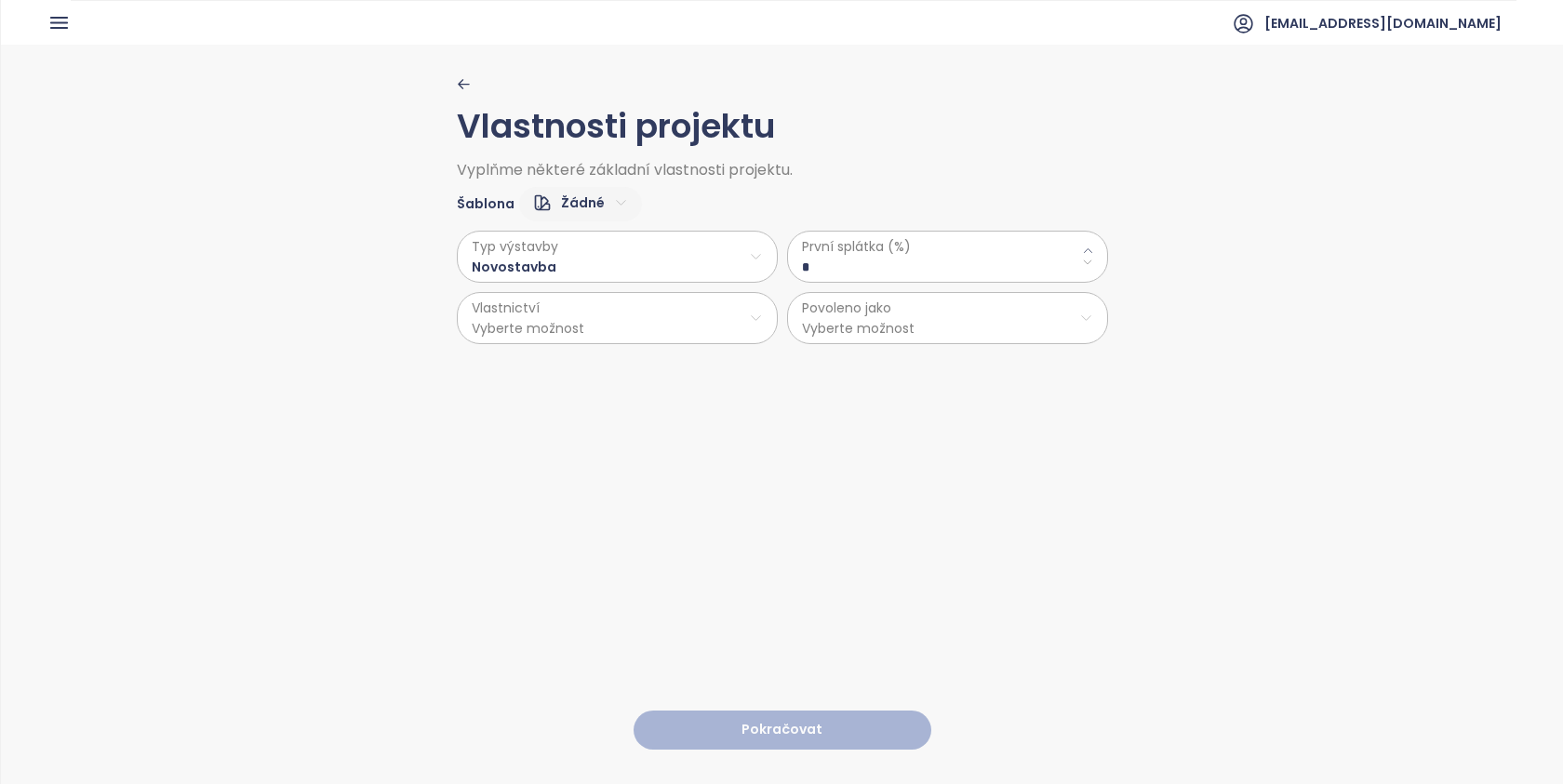
click at [805, 265] on \(\%\) "*" at bounding box center [947, 266] width 291 height 21
click at [687, 252] on div "Typ výstavby Novostavba Vlastnictví Vyberte možnost První splátka (%) * Povolen…" at bounding box center [782, 282] width 651 height 123
click at [801, 267] on \(\%\) "*" at bounding box center [947, 266] width 291 height 21
type \(\%\) "**"
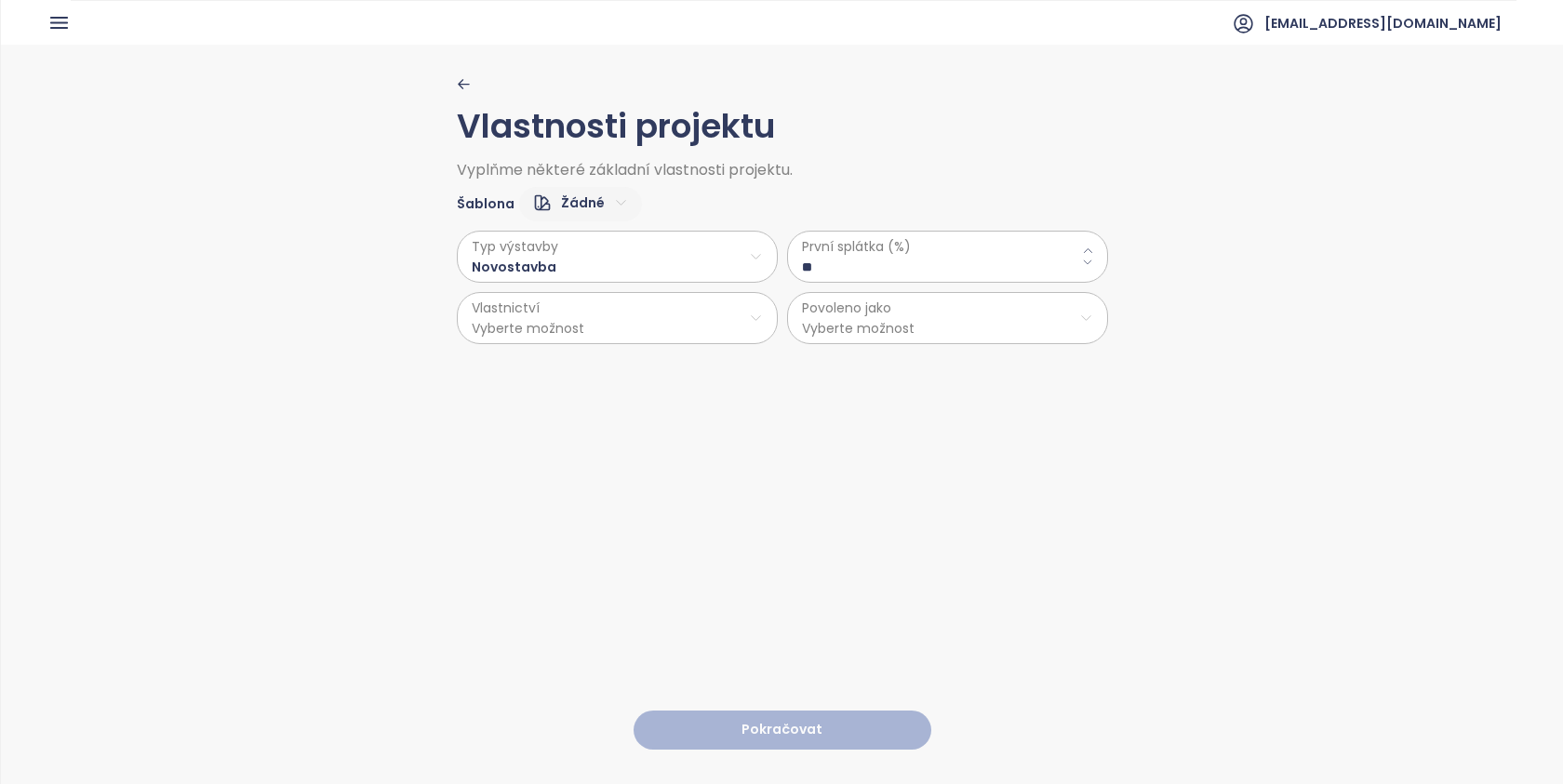
click at [579, 323] on html "Domů Dashboard Analýza trhu Ceník Reporty Projekty Nastavení Návody Pomoc [EMAI…" at bounding box center [782, 392] width 1563 height 784
drag, startPoint x: 687, startPoint y: 252, endPoint x: 557, endPoint y: 364, distance: 171.6
click at [557, 364] on span "Osobní" at bounding box center [609, 364] width 310 height 26
click at [898, 326] on html "Domů Dashboard Analýza trhu Ceník Reporty Projekty Nastavení Návody Pomoc [EMAI…" at bounding box center [782, 392] width 1563 height 784
click at [907, 411] on span "Byty a nebytové prostory" at bounding box center [940, 416] width 310 height 26
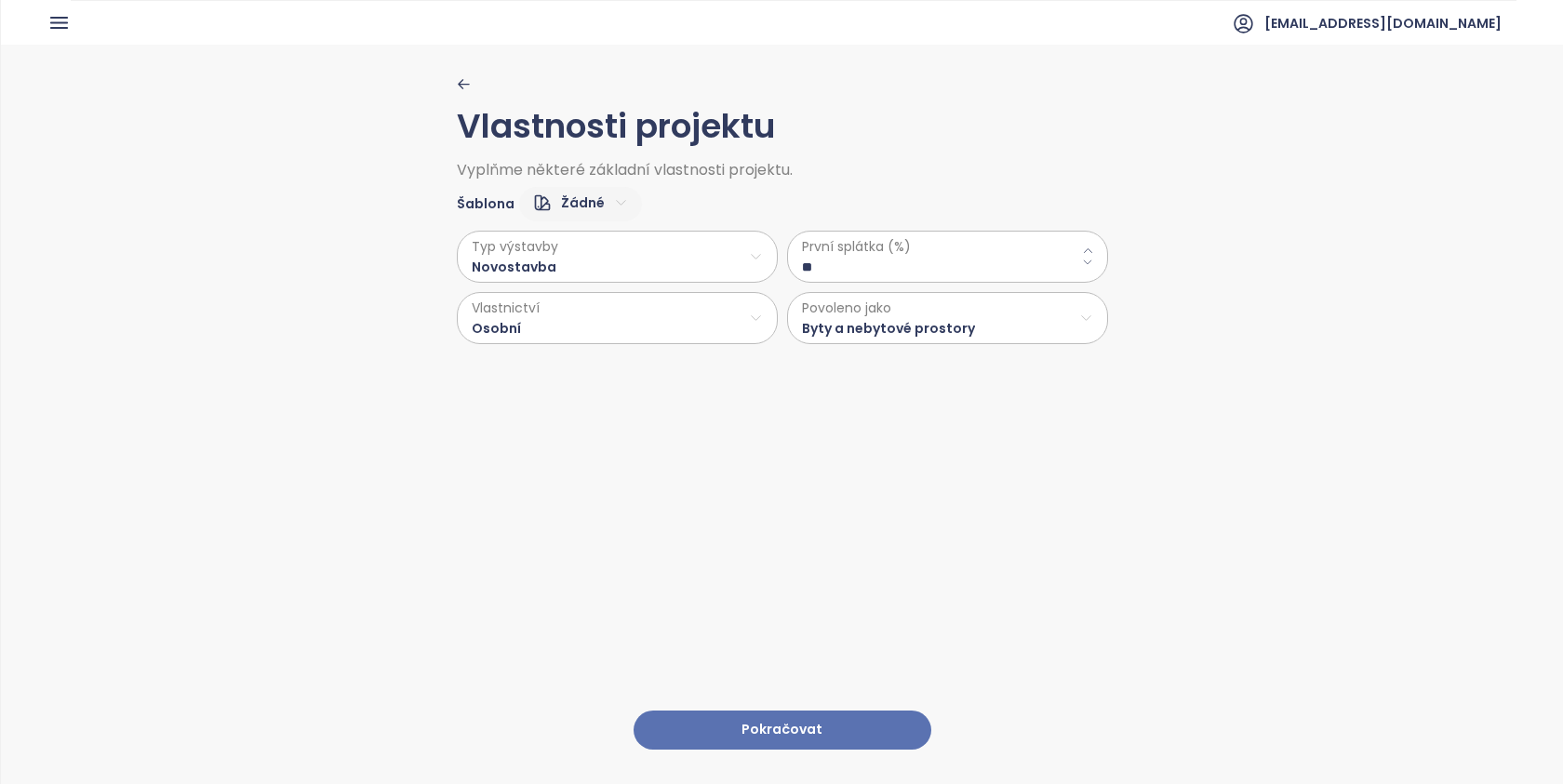
click at [759, 723] on button "Pokračovat" at bounding box center [782, 730] width 297 height 40
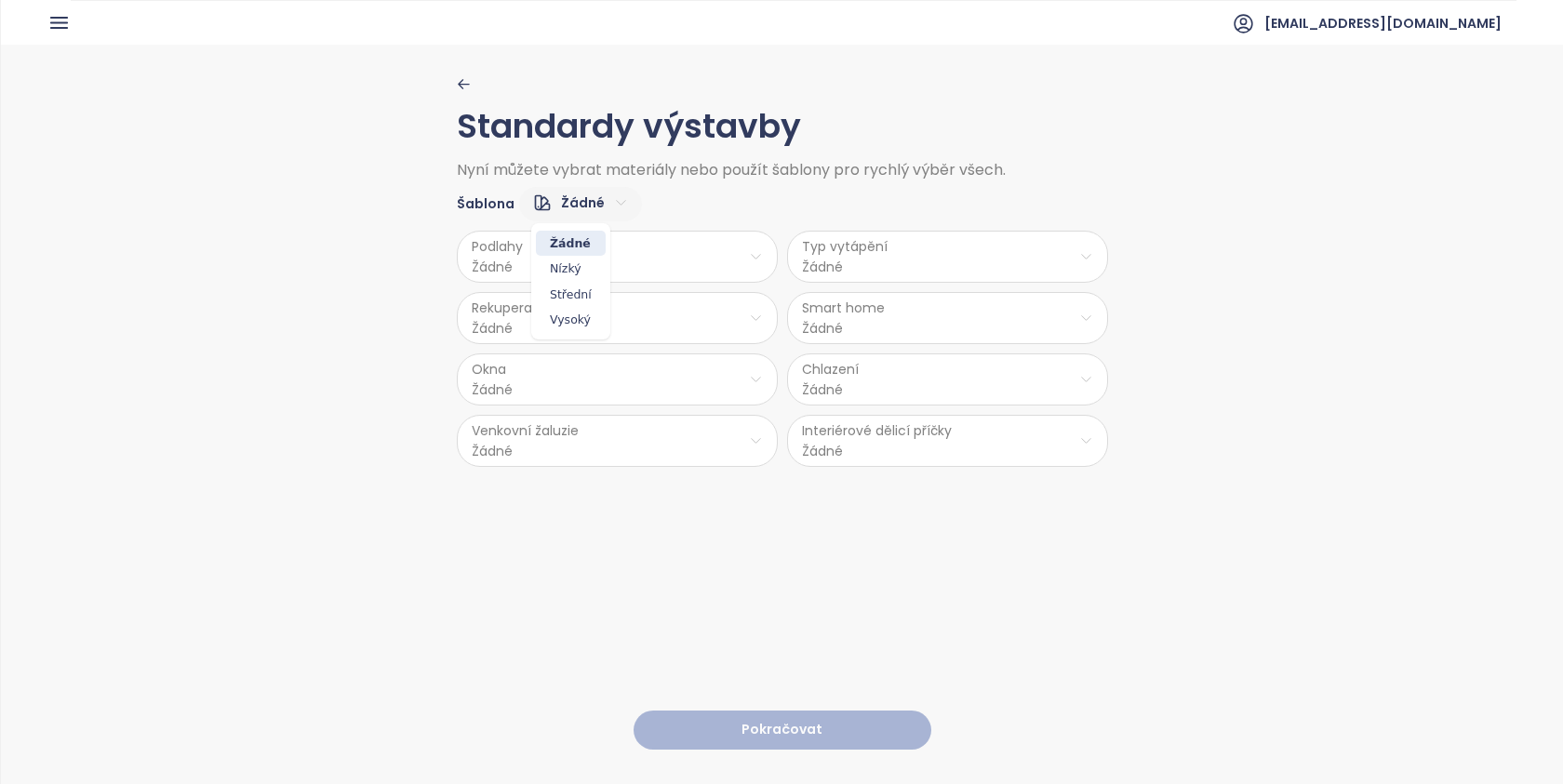
click at [568, 206] on html "Domů Dashboard Analýza trhu Ceník Reporty Projekty Nastavení Návody Pomoc [EMAI…" at bounding box center [782, 392] width 1563 height 784
click at [576, 328] on span "Vysoký" at bounding box center [571, 320] width 69 height 26
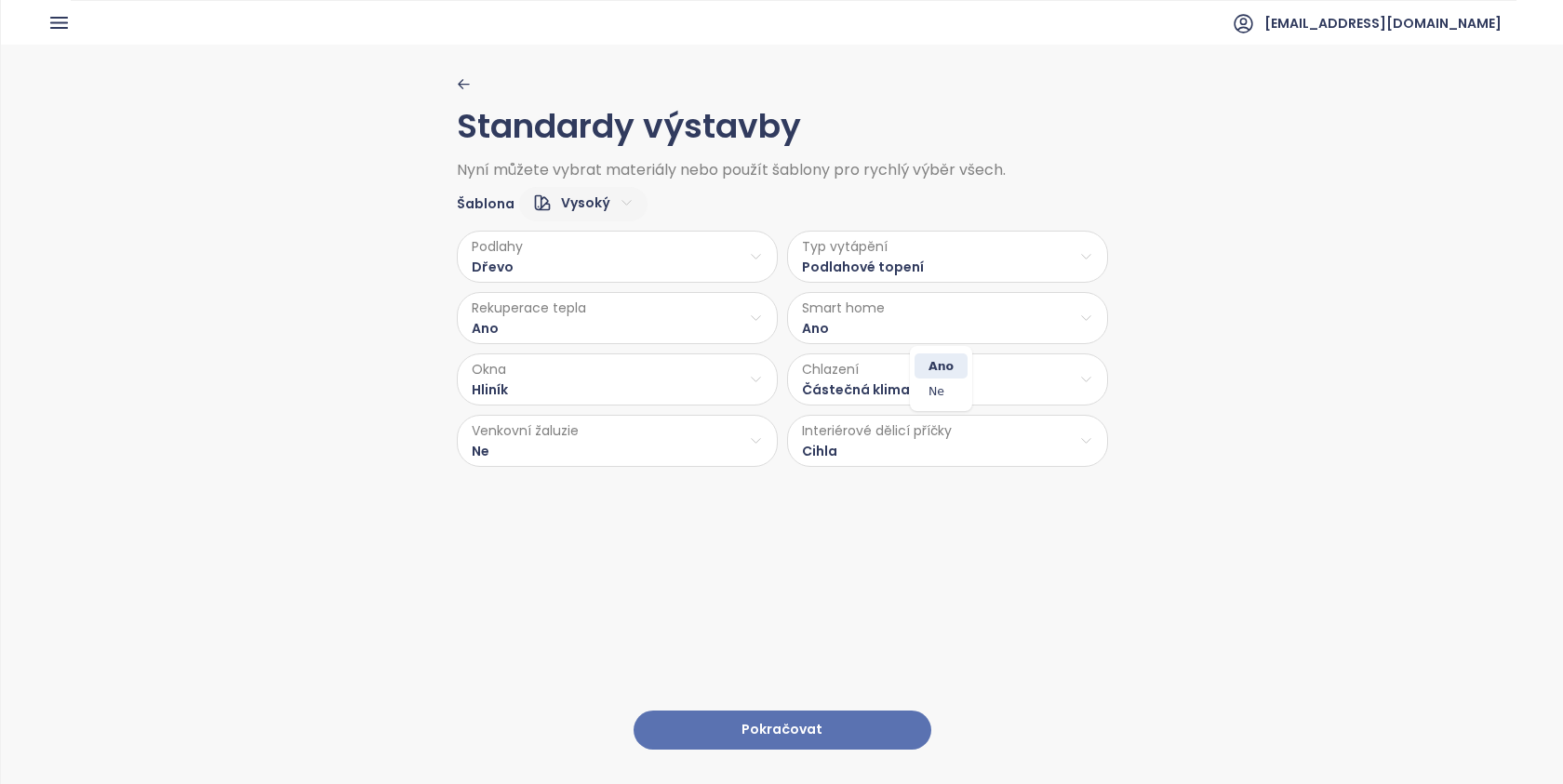
click at [847, 336] on html "Domů Dashboard Analýza trhu Ceník Reporty Projekty Nastavení Návody Pomoc [EMAI…" at bounding box center [782, 392] width 1563 height 784
click at [952, 394] on span "Ne" at bounding box center [941, 391] width 53 height 26
click at [532, 328] on html "Domů Dashboard Analýza trhu Ceník Reporty Projekty Nastavení Návody Pomoc [EMAI…" at bounding box center [782, 392] width 1563 height 784
click at [603, 388] on span "Ne" at bounding box center [611, 391] width 53 height 26
click at [822, 394] on html "Domů Dashboard Analýza trhu Ceník Reporty Projekty Nastavení Návody Pomoc [EMAI…" at bounding box center [782, 392] width 1563 height 784
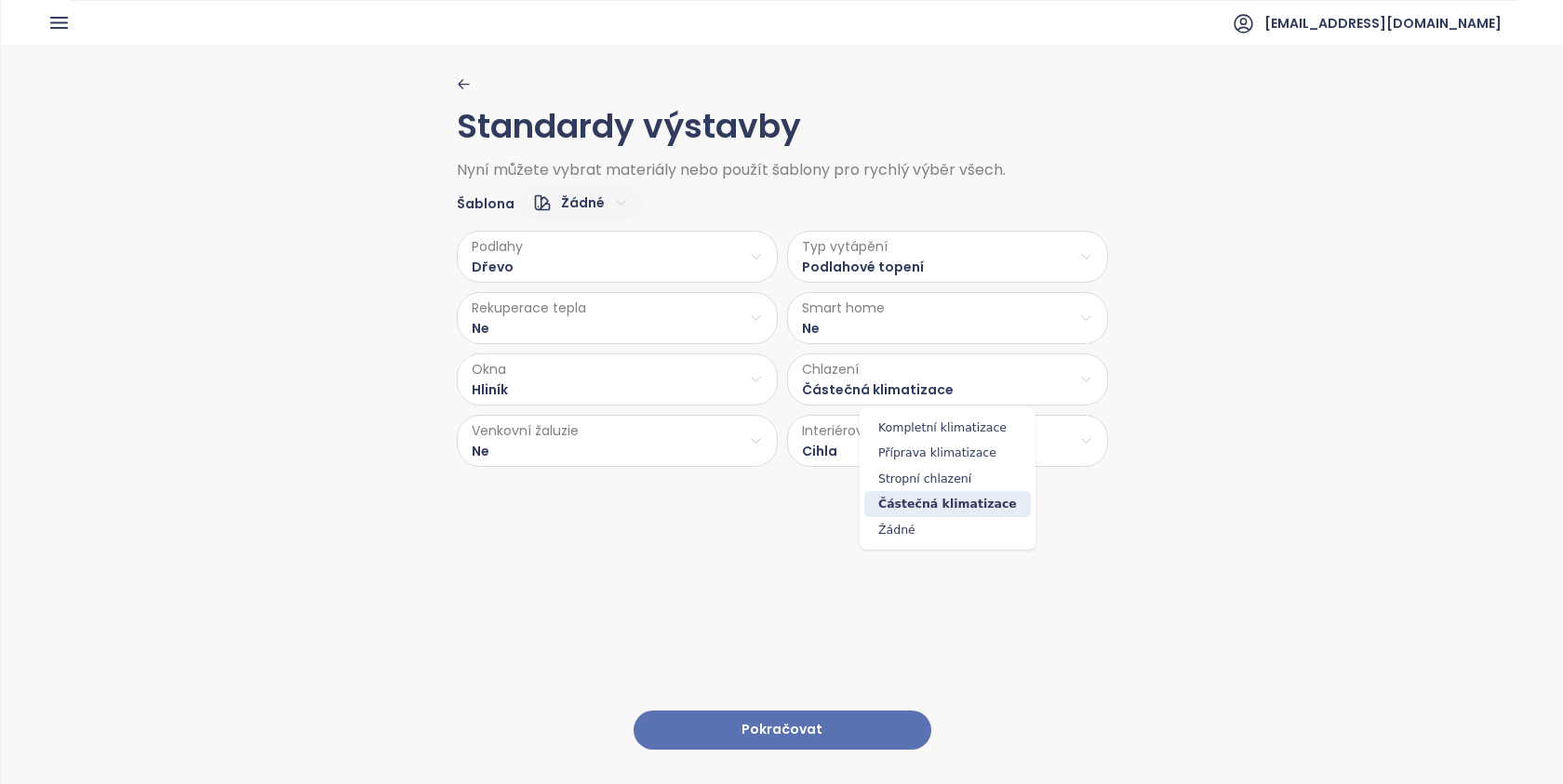
click at [974, 433] on span "Kompletní klimatizace" at bounding box center [947, 428] width 166 height 26
click at [543, 441] on html "Domů Dashboard Analýza trhu Ceník Reporty Projekty Nastavení Návody Pomoc [EMAI…" at bounding box center [782, 392] width 1563 height 784
click at [603, 485] on span "Ano" at bounding box center [611, 489] width 76 height 26
click at [998, 431] on html "Domů Dashboard Analýza trhu Ceník Reporty Projekty Nastavení Návody Pomoc [EMAI…" at bounding box center [782, 392] width 1563 height 784
click at [998, 440] on html "Domů Dashboard Analýza trhu Ceník Reporty Projekty Nastavení Návody Pomoc [EMAI…" at bounding box center [782, 392] width 1563 height 784
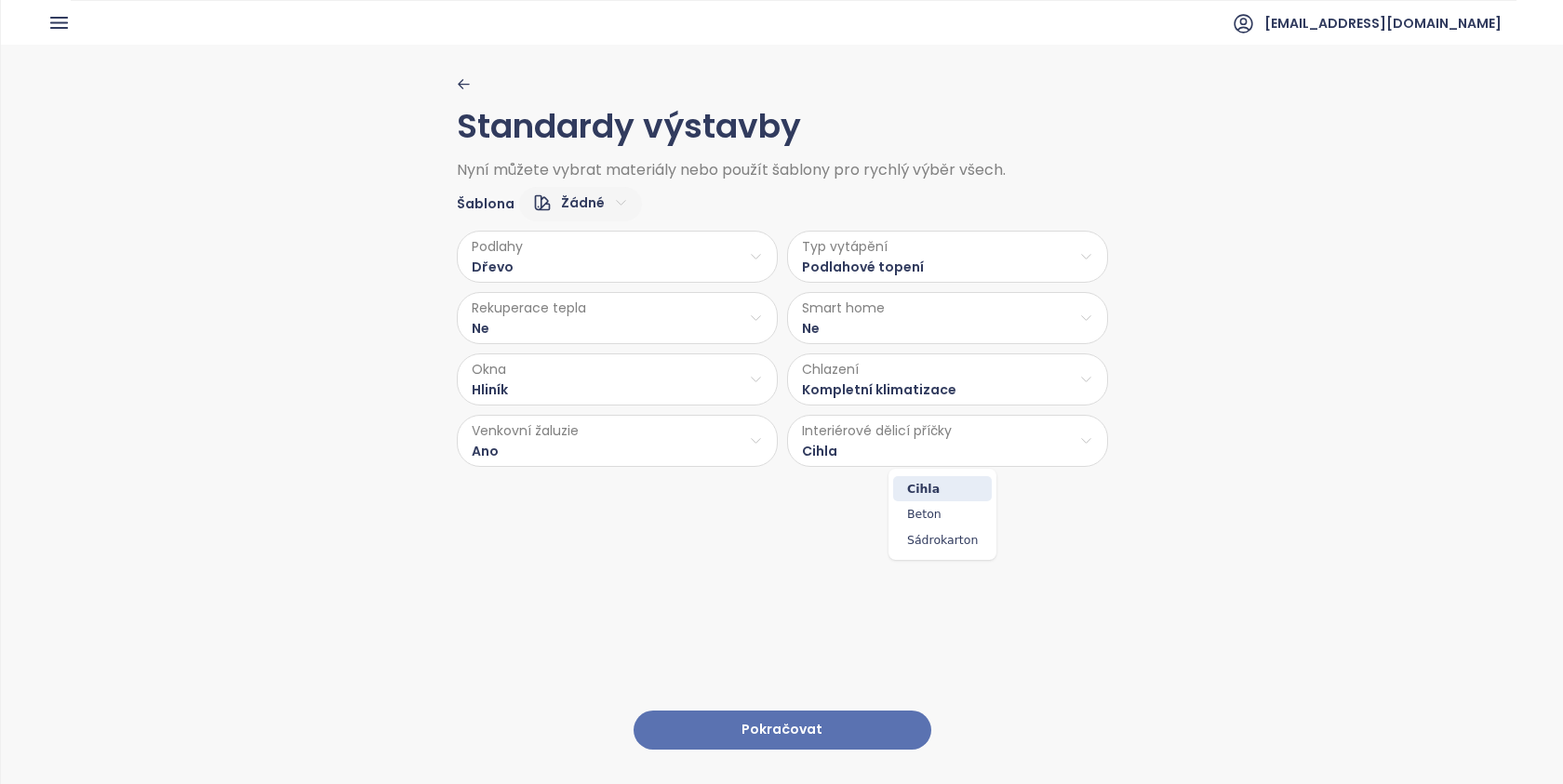
click at [998, 439] on html "Domů Dashboard Analýza trhu Ceník Reporty Projekty Nastavení Návody Pomoc [EMAI…" at bounding box center [782, 392] width 1563 height 784
drag, startPoint x: 557, startPoint y: 364, endPoint x: 948, endPoint y: 487, distance: 409.9
click at [948, 487] on span "Cihla" at bounding box center [942, 489] width 99 height 26
click at [931, 448] on html "Domů Dashboard Analýza trhu Ceník Reporty Projekty Nastavení Návody Pomoc [EMAI…" at bounding box center [782, 392] width 1563 height 784
click at [1190, 499] on html "Domů Dashboard Analýza trhu Ceník Reporty Projekty Nastavení Návody Pomoc [EMAI…" at bounding box center [782, 392] width 1563 height 784
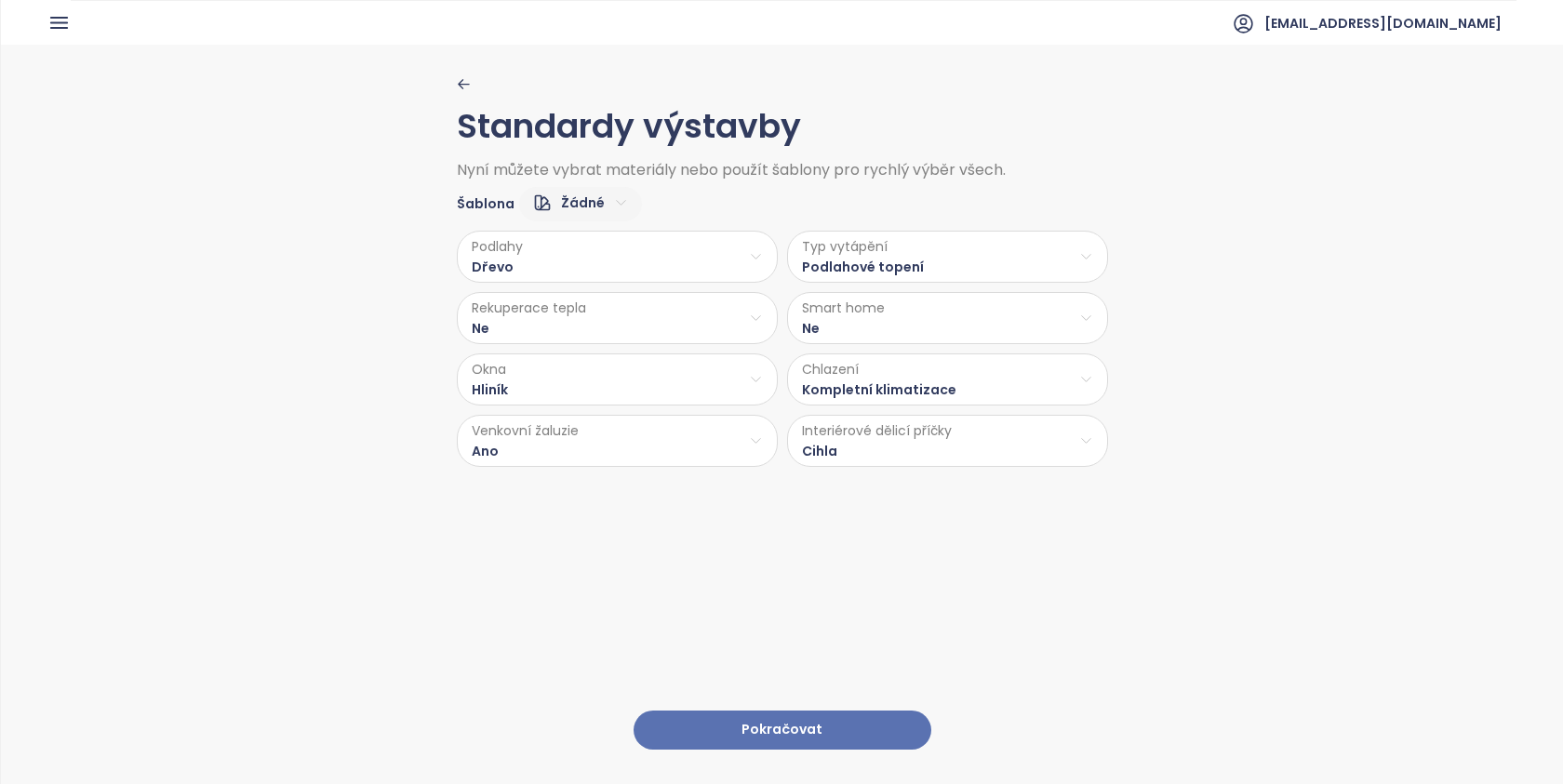
click at [997, 454] on html "Domů Dashboard Analýza trhu Ceník Reporty Projekty Nastavení Návody Pomoc [EMAI…" at bounding box center [782, 392] width 1563 height 784
drag, startPoint x: 997, startPoint y: 454, endPoint x: 1098, endPoint y: 572, distance: 155.3
click at [1098, 572] on html "Domů Dashboard Analýza trhu Ceník Reporty Projekty Nastavení Návody Pomoc [EMAI…" at bounding box center [782, 392] width 1563 height 784
click at [779, 714] on button "Pokračovat" at bounding box center [782, 730] width 297 height 40
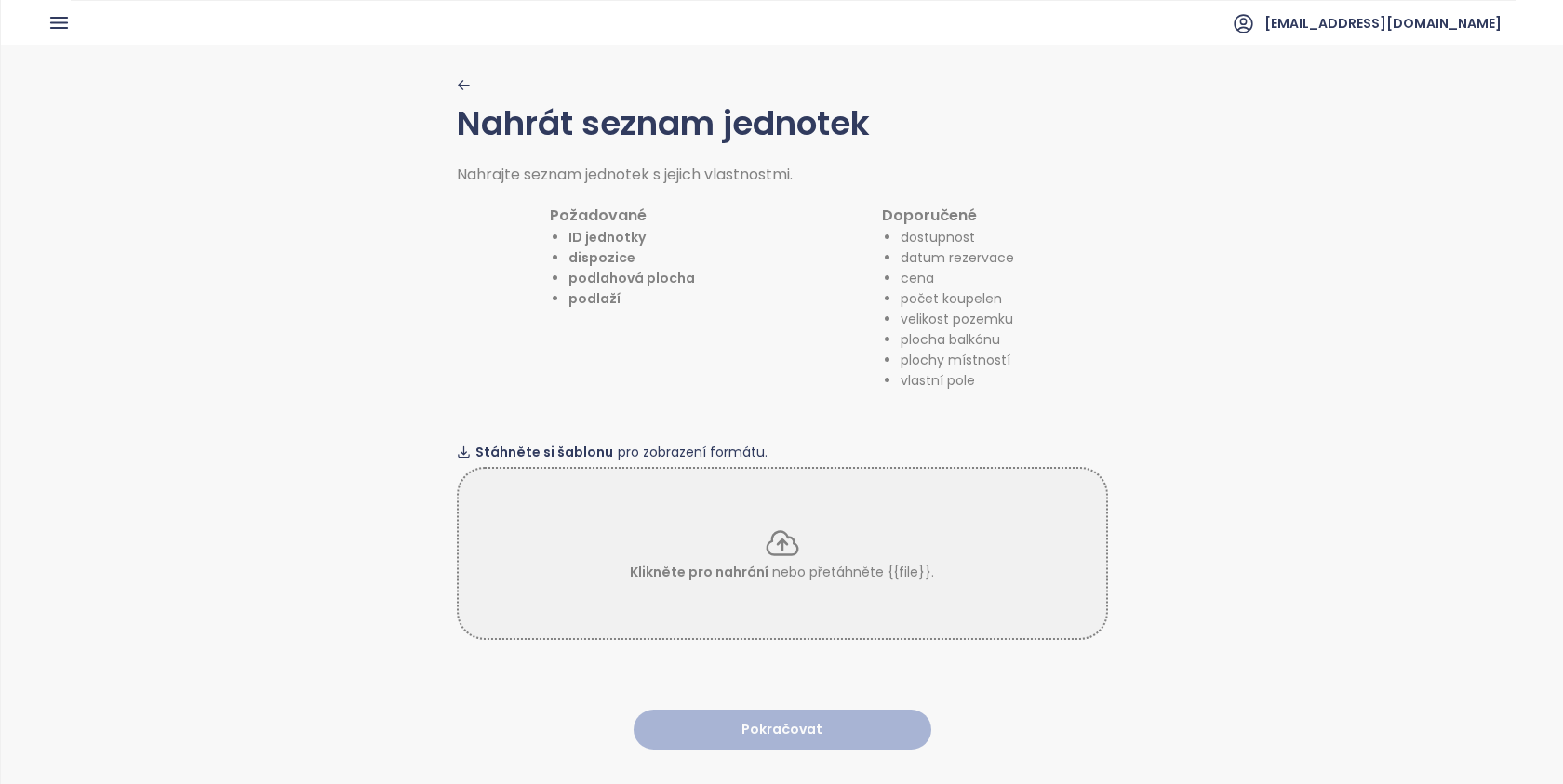
click at [524, 451] on span "Stáhněte si šablonu" at bounding box center [544, 451] width 138 height 21
